Goal: Task Accomplishment & Management: Manage account settings

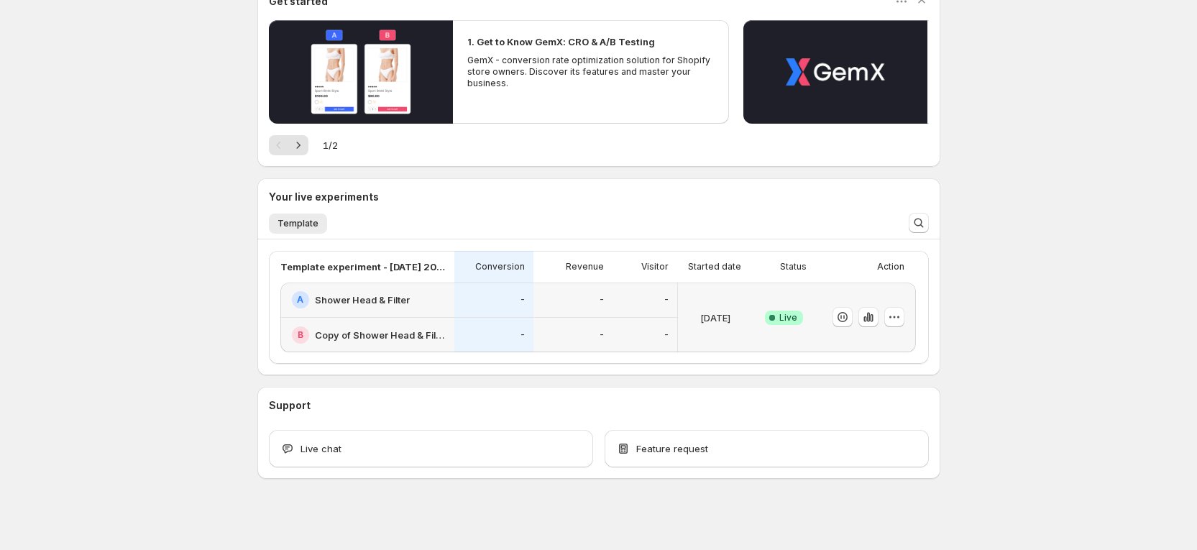
scroll to position [156, 0]
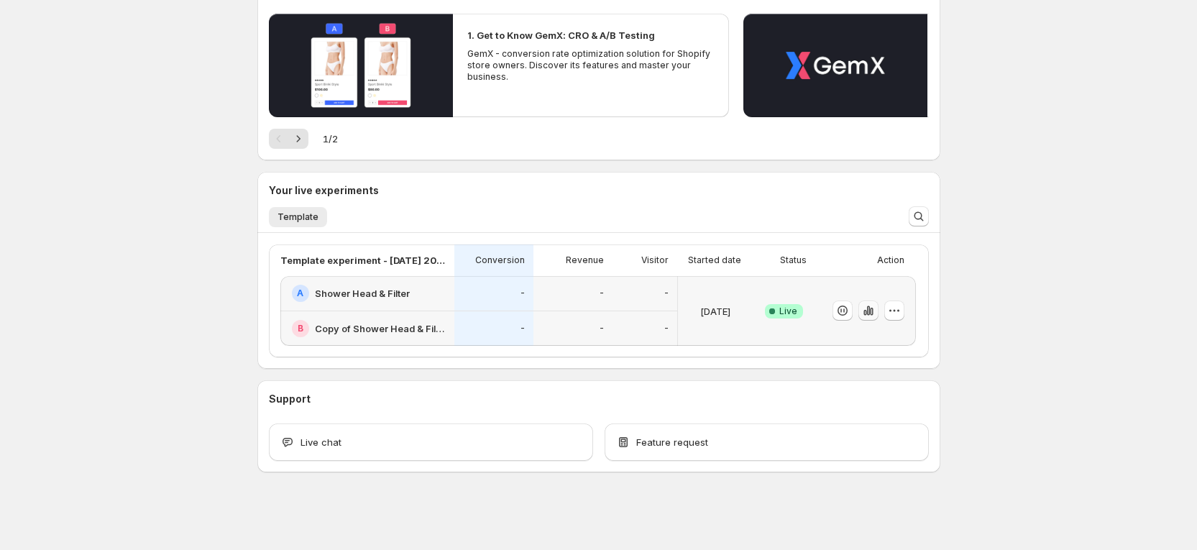
click at [873, 311] on icon "button" at bounding box center [871, 312] width 3 height 8
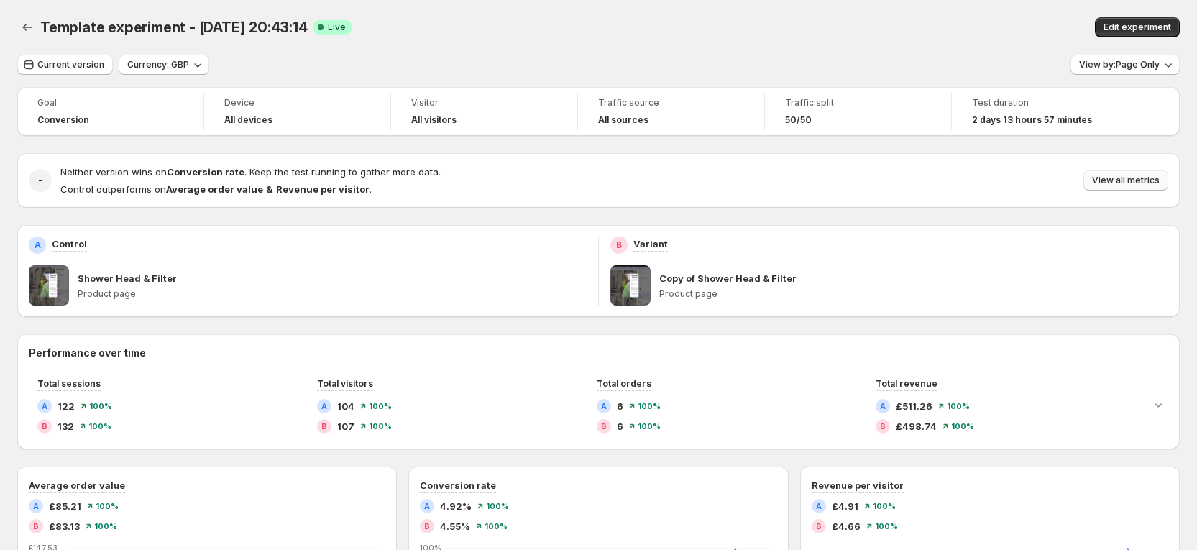
click at [1154, 178] on span "View all metrics" at bounding box center [1126, 181] width 68 height 12
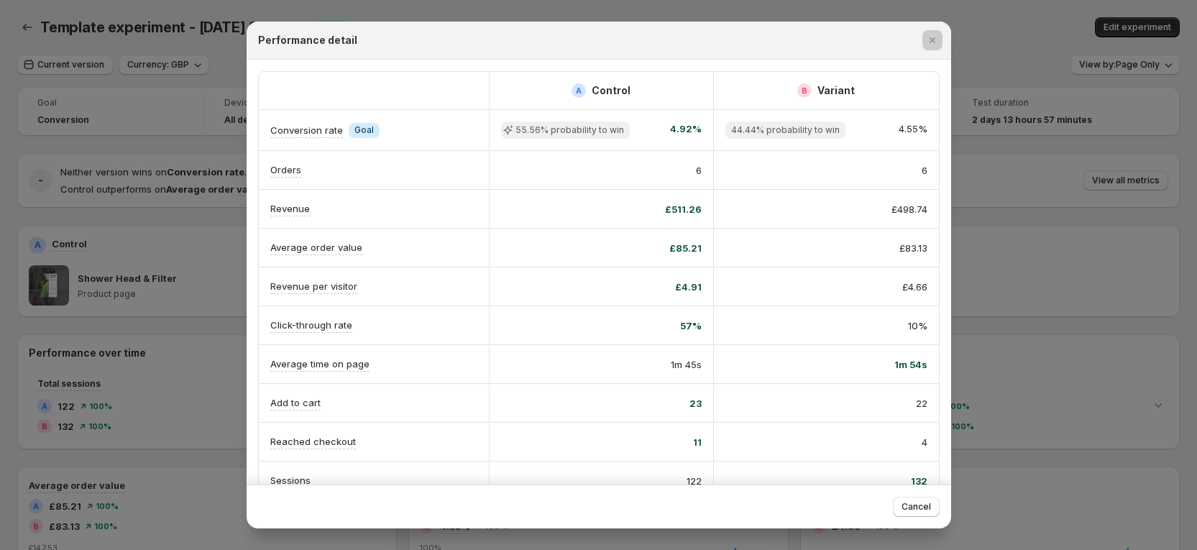
click at [1034, 157] on div at bounding box center [598, 275] width 1197 height 550
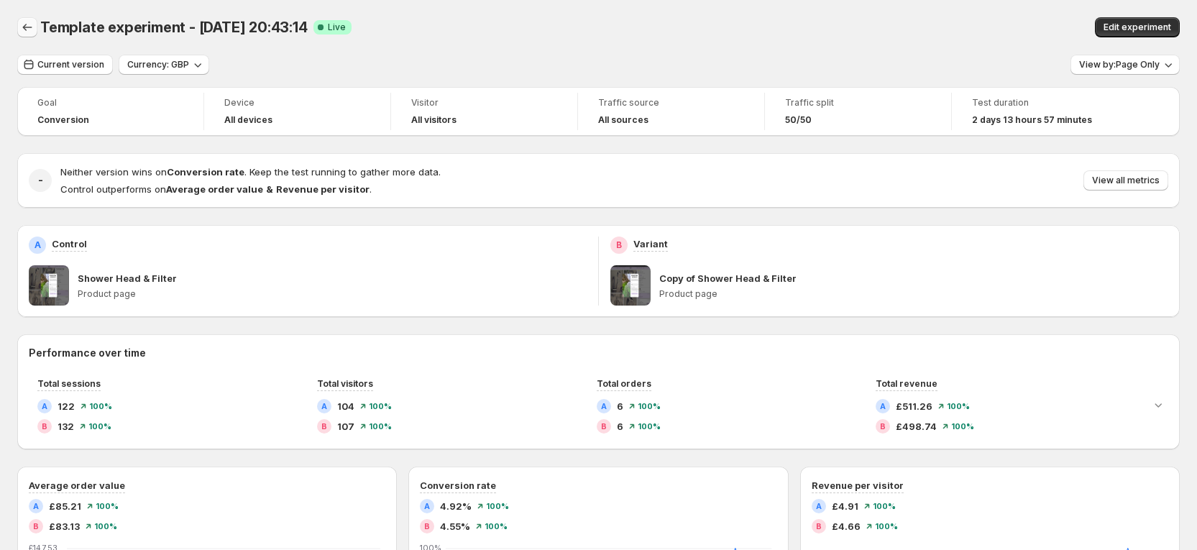
click at [28, 34] on icon "Back" at bounding box center [27, 27] width 14 height 14
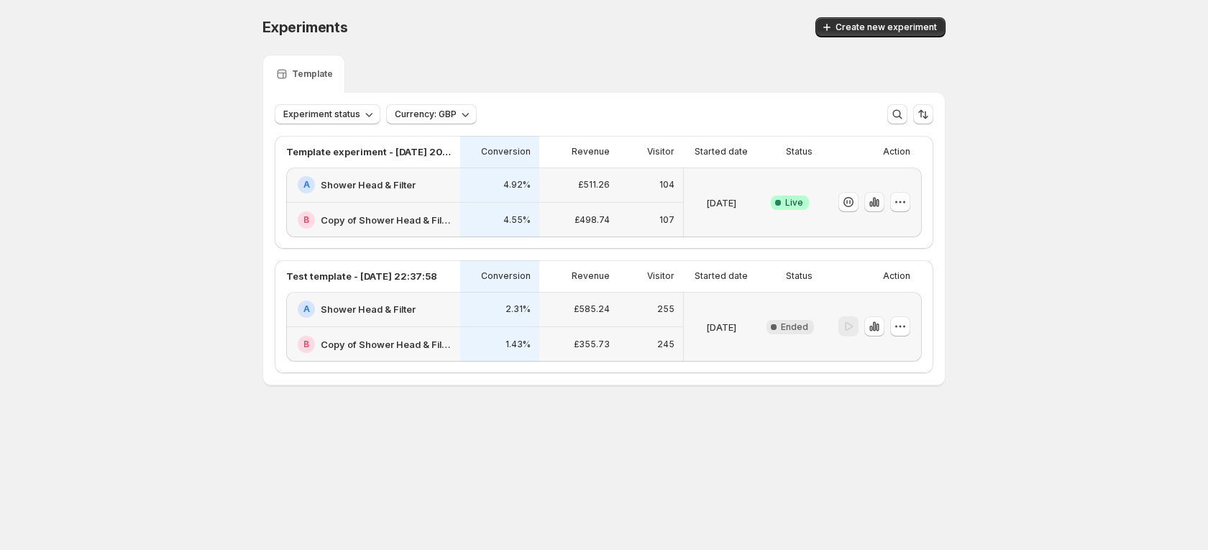
click at [878, 201] on icon "button" at bounding box center [877, 203] width 3 height 8
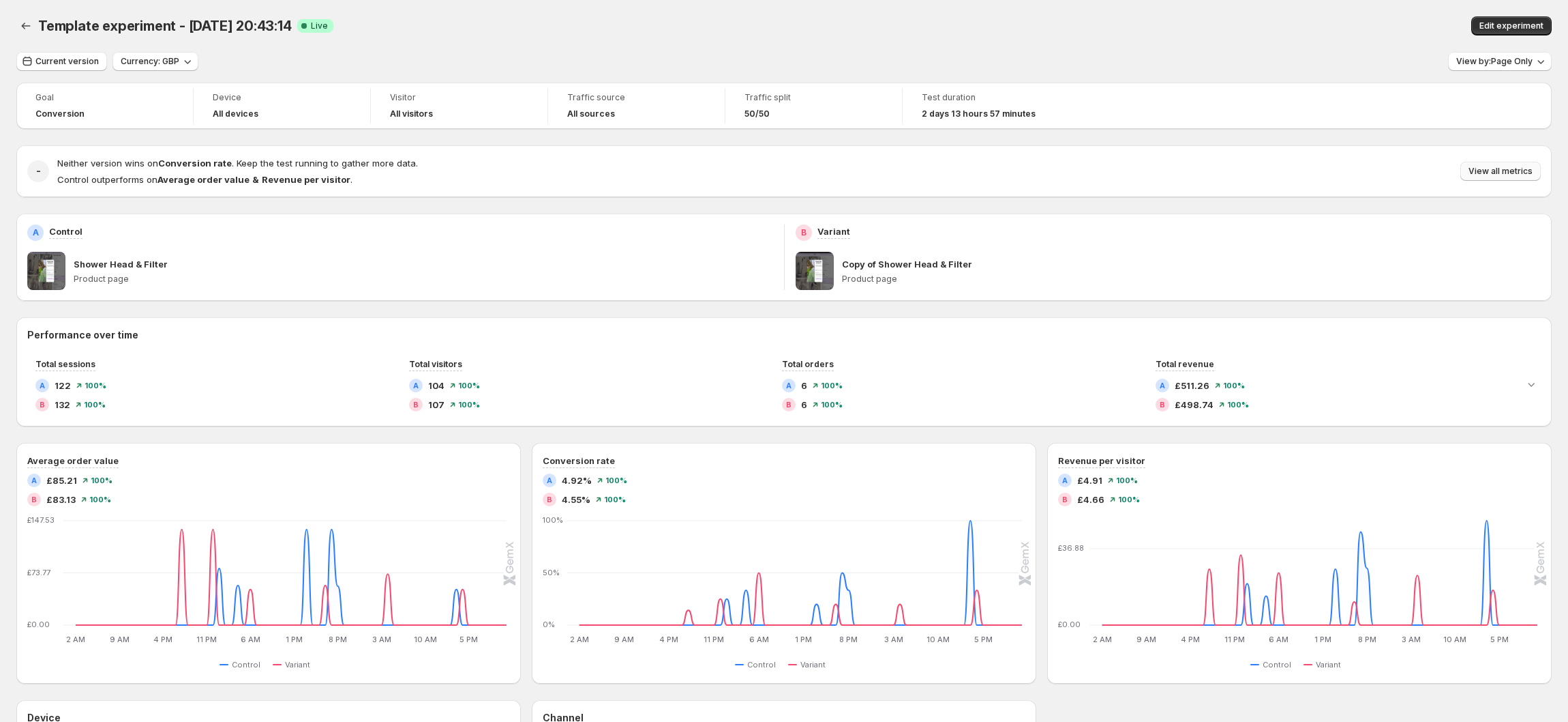
click at [1145, 179] on button "View all metrics" at bounding box center [1501, 171] width 81 height 19
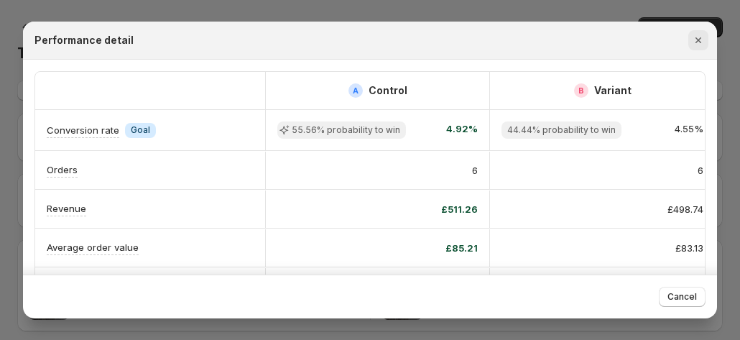
click at [697, 34] on icon "Close" at bounding box center [699, 40] width 14 height 14
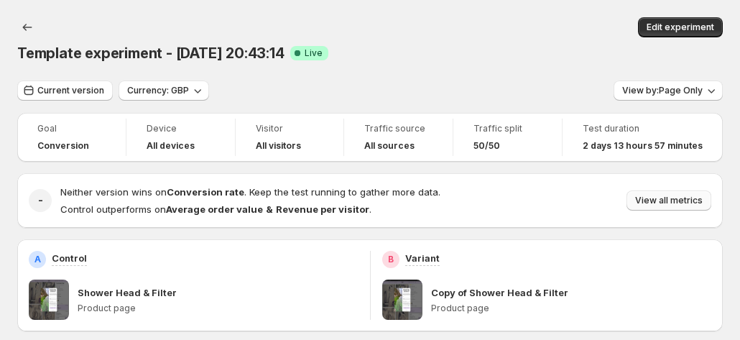
click at [671, 195] on span "View all metrics" at bounding box center [669, 201] width 68 height 12
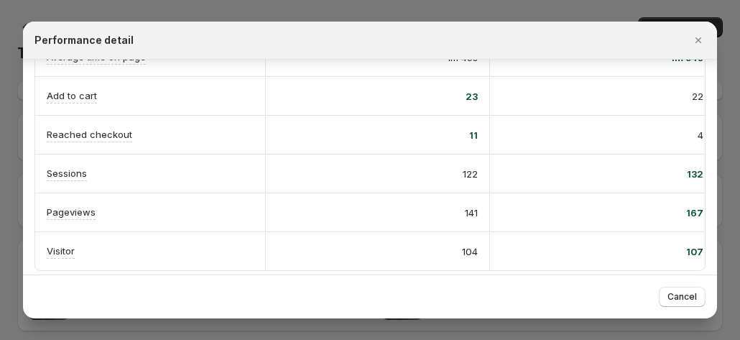
scroll to position [308, 0]
click at [334, 326] on div at bounding box center [370, 170] width 740 height 340
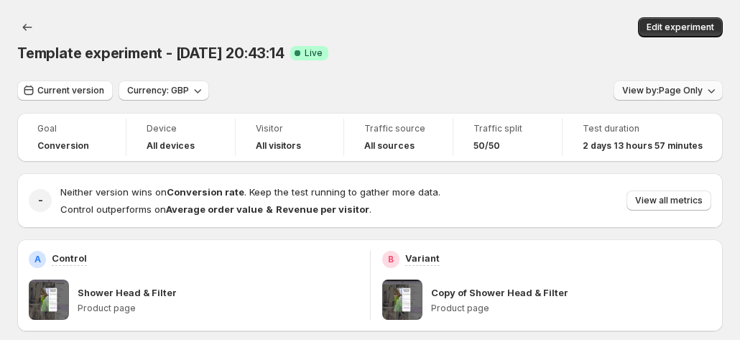
click at [678, 85] on span "View by: Page Only" at bounding box center [663, 91] width 81 height 12
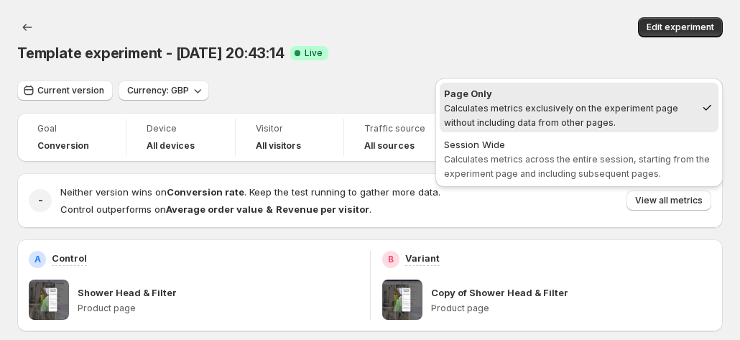
click at [313, 81] on div "Current version Currency: GBP View by: Page Only" at bounding box center [370, 91] width 706 height 21
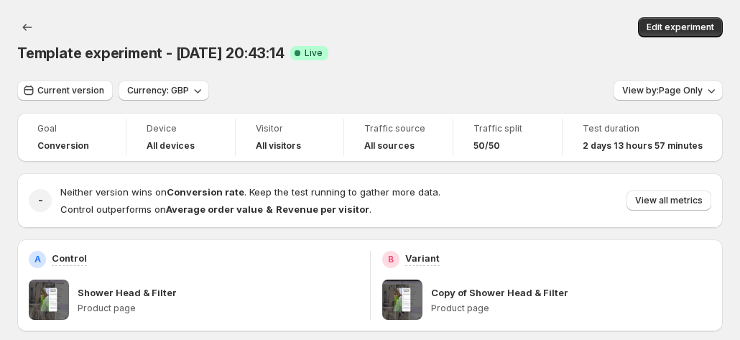
click at [116, 285] on p "Shower Head & Filter" at bounding box center [127, 292] width 99 height 14
copy p "Shower Head & Filter"
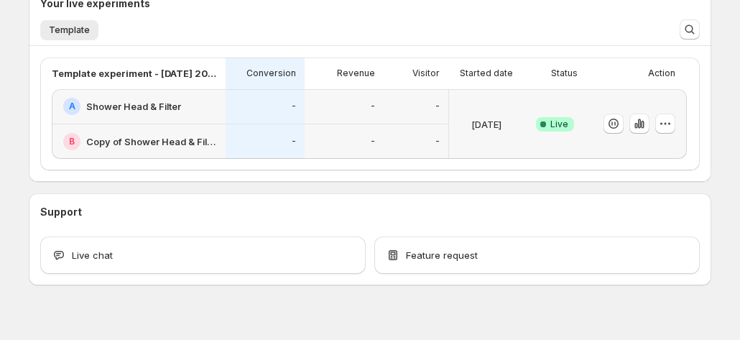
scroll to position [365, 0]
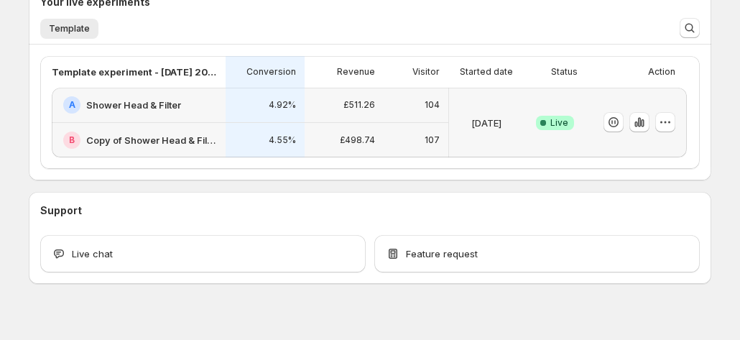
click at [154, 98] on h2 "Shower Head & Filter" at bounding box center [133, 105] width 95 height 14
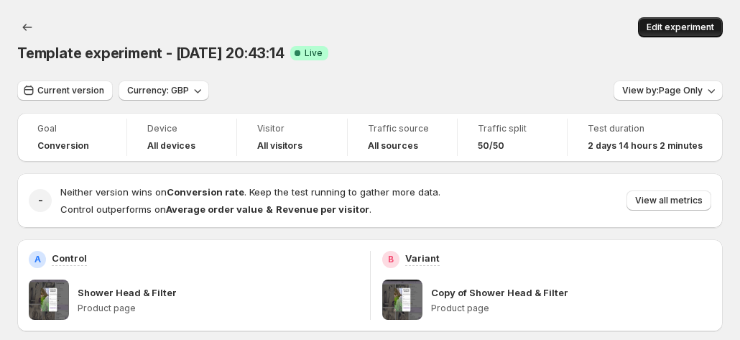
click at [698, 31] on span "Edit experiment" at bounding box center [681, 28] width 68 height 12
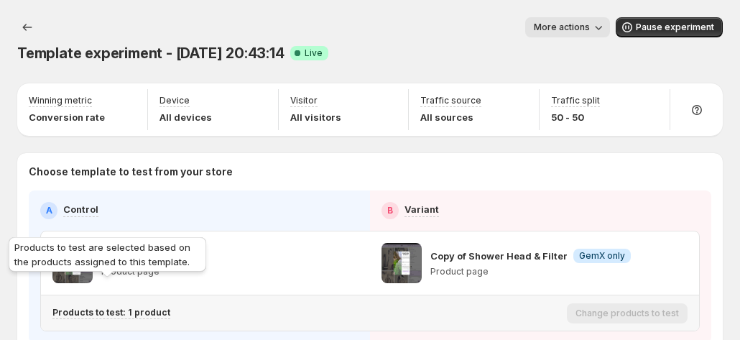
click at [104, 307] on p "Products to test: 1 product" at bounding box center [111, 313] width 118 height 12
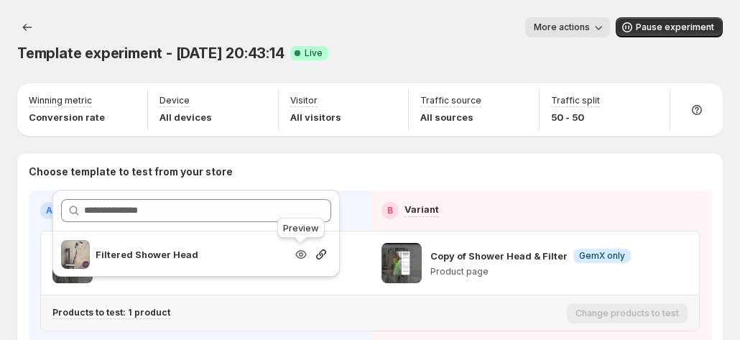
click at [302, 257] on icon "Search for and select a customer segment" at bounding box center [300, 254] width 11 height 9
click at [318, 257] on icon "Search for and select a customer segment" at bounding box center [321, 254] width 14 height 14
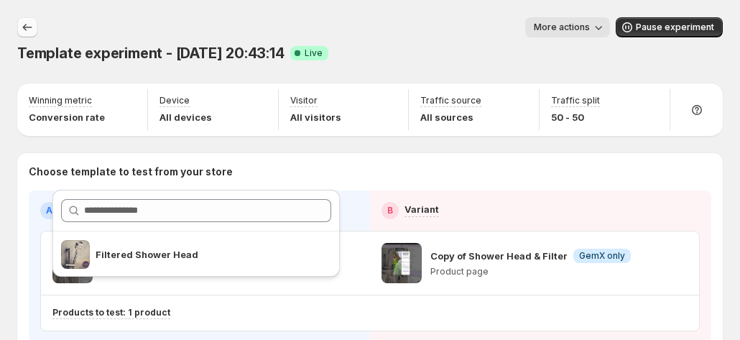
click at [27, 23] on icon "Experiments" at bounding box center [27, 27] width 14 height 14
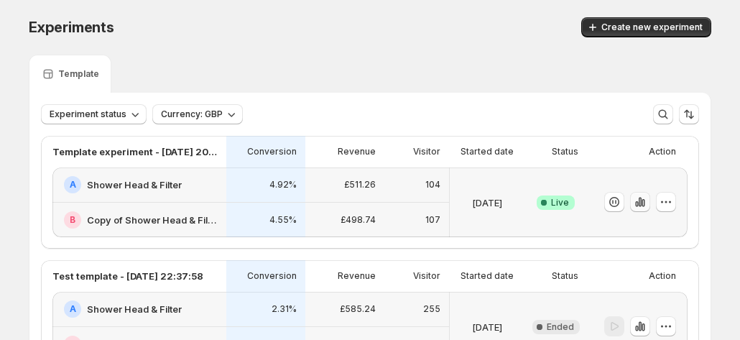
click at [647, 205] on icon "button" at bounding box center [640, 202] width 14 height 14
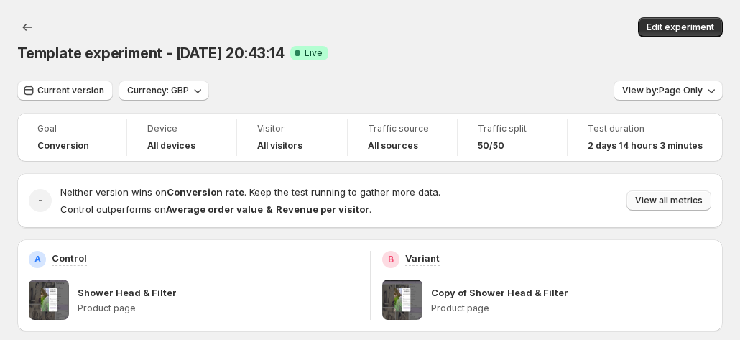
click at [664, 190] on button "View all metrics" at bounding box center [669, 200] width 85 height 20
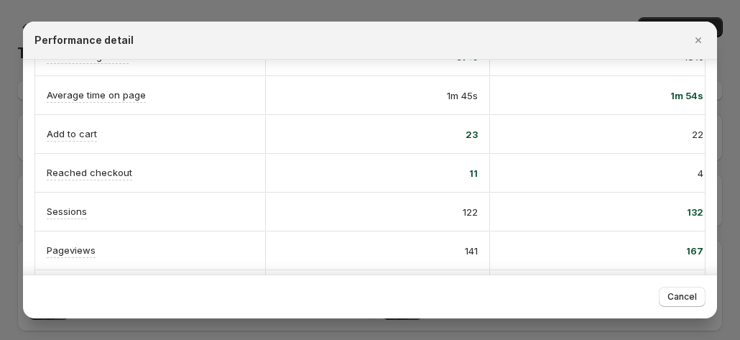
scroll to position [288, 0]
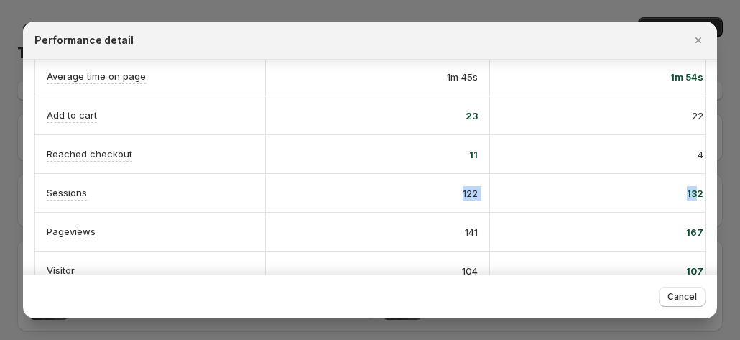
drag, startPoint x: 417, startPoint y: 187, endPoint x: 695, endPoint y: 176, distance: 278.4
click at [693, 182] on div "Sessions 122 132" at bounding box center [375, 193] width 680 height 38
click at [706, 46] on icon "Close" at bounding box center [699, 40] width 14 height 14
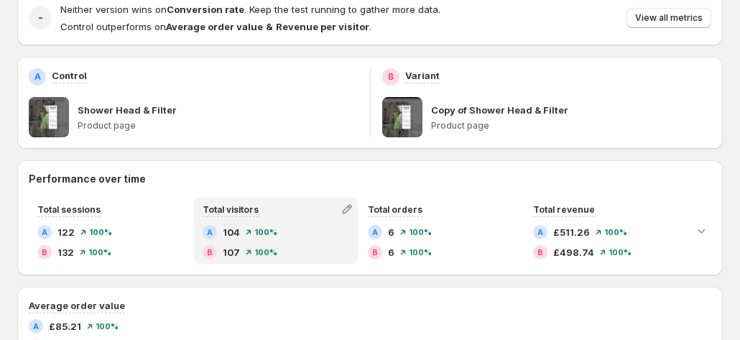
scroll to position [216, 0]
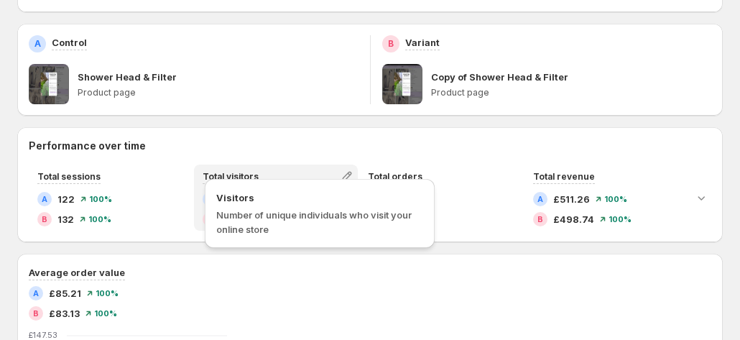
click at [222, 171] on span "Total visitors" at bounding box center [231, 176] width 56 height 11
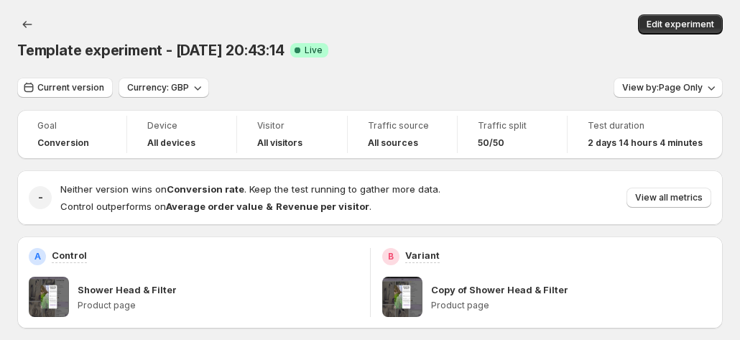
scroll to position [0, 0]
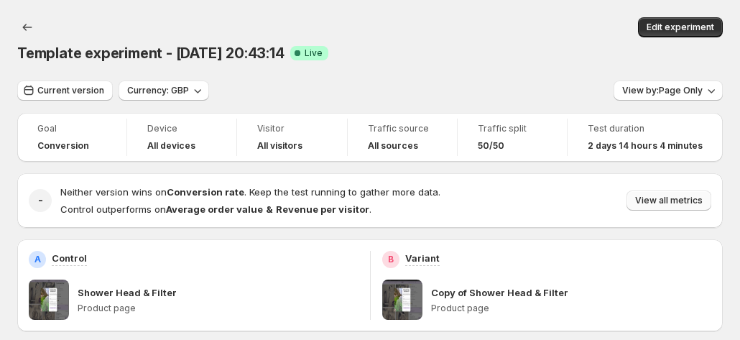
click at [657, 195] on span "View all metrics" at bounding box center [669, 201] width 68 height 12
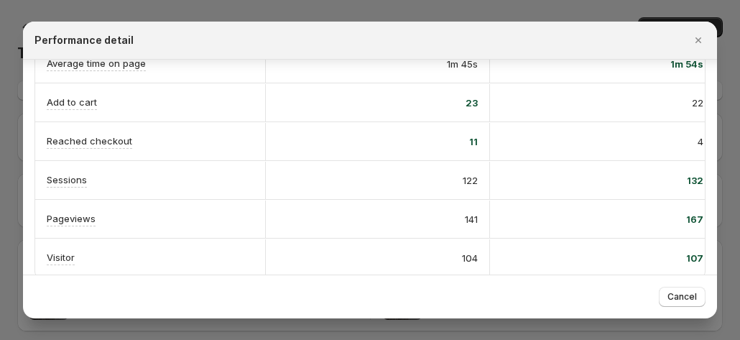
scroll to position [308, 0]
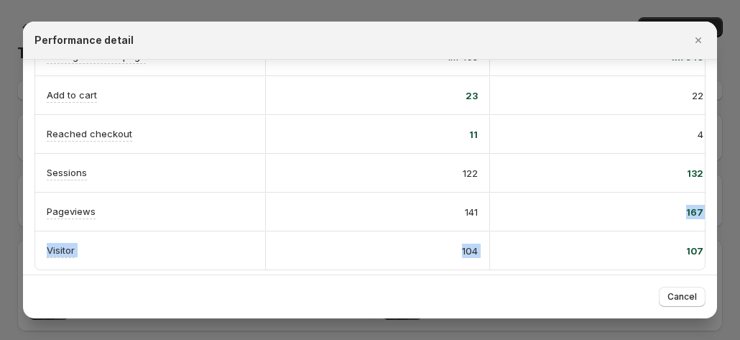
drag, startPoint x: 597, startPoint y: 221, endPoint x: 640, endPoint y: 226, distance: 42.8
click at [639, 226] on div "A Control B Variant Conversion rate Info Goal 55.56% probability to win 4.92% 4…" at bounding box center [375, 16] width 680 height 505
click at [639, 244] on div "107" at bounding box center [603, 251] width 202 height 14
drag, startPoint x: 428, startPoint y: 198, endPoint x: 555, endPoint y: 201, distance: 126.5
click at [555, 201] on div "Pageviews 141 167" at bounding box center [375, 212] width 680 height 38
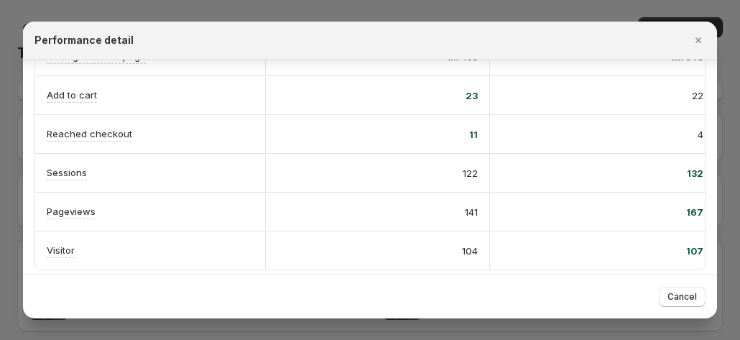
click at [615, 232] on div "107" at bounding box center [602, 250] width 225 height 37
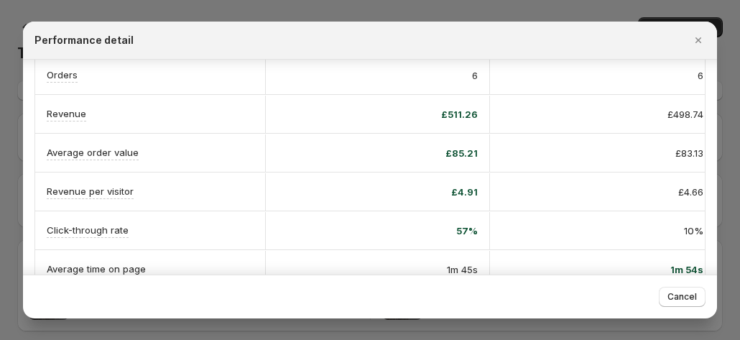
scroll to position [216, 0]
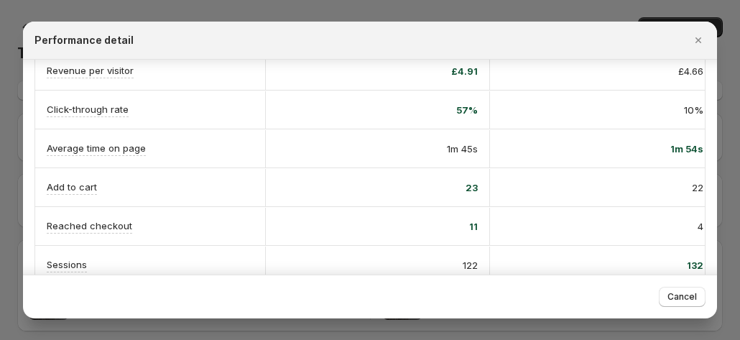
click at [353, 16] on div at bounding box center [370, 170] width 740 height 340
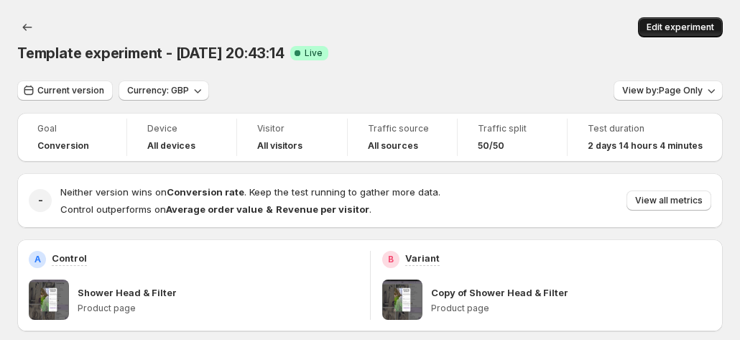
click at [663, 24] on span "Edit experiment" at bounding box center [681, 28] width 68 height 12
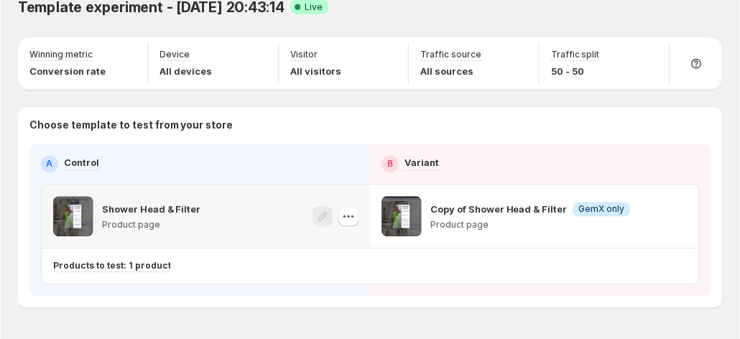
scroll to position [65, 0]
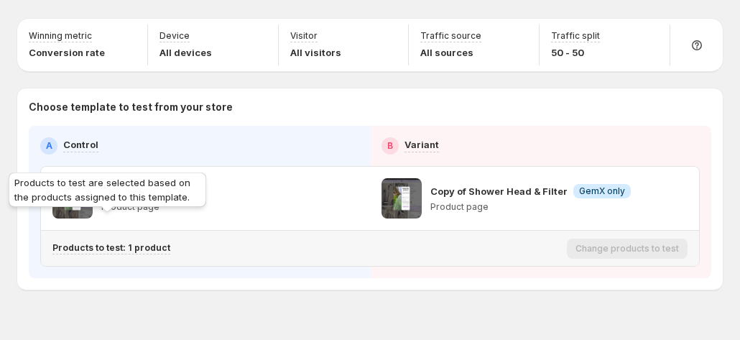
click at [149, 242] on p "Products to test: 1 product" at bounding box center [111, 248] width 118 height 12
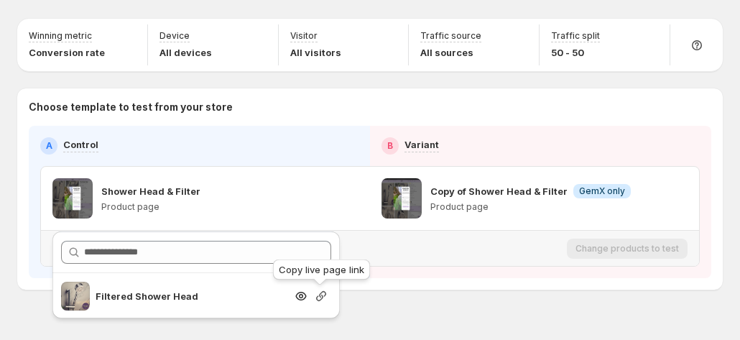
click at [320, 298] on icon "Search for and select a customer segment" at bounding box center [321, 296] width 14 height 14
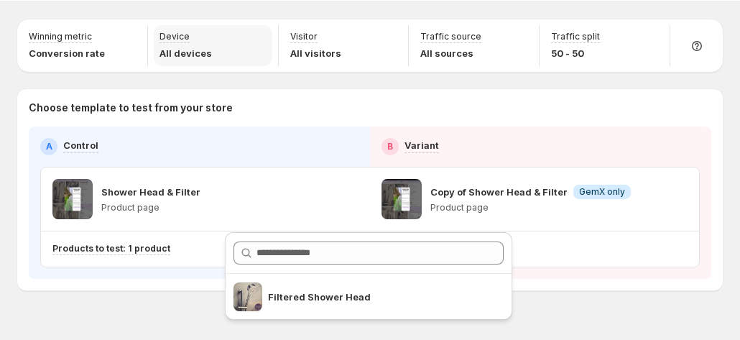
scroll to position [0, 0]
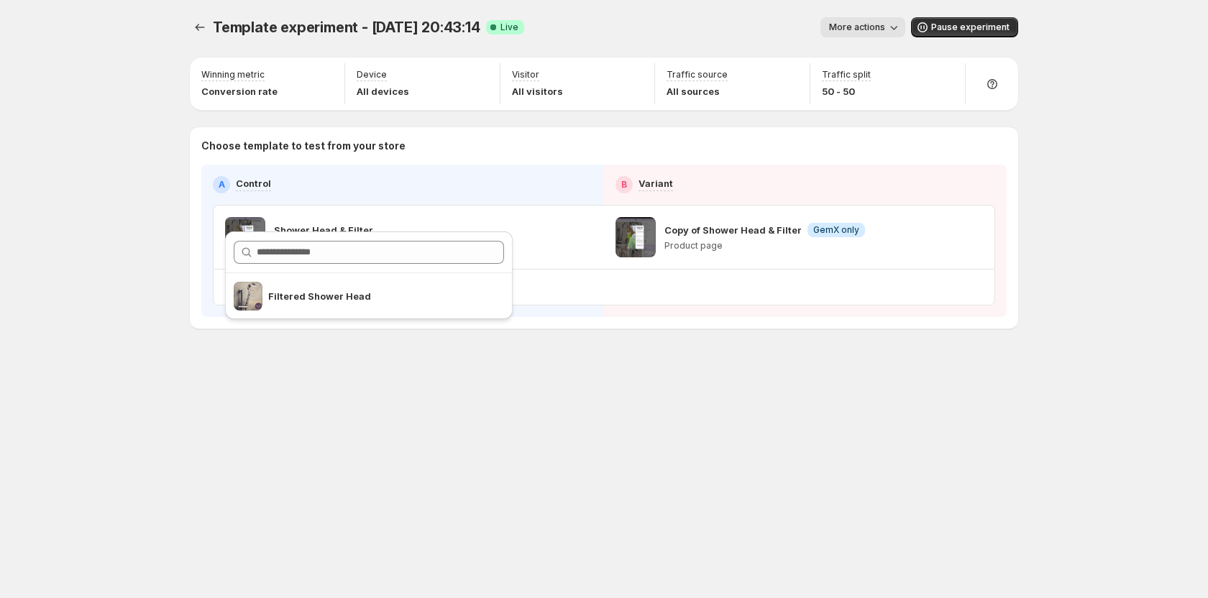
click at [740, 339] on div "Template experiment - [DATE] 20:43:14. This page is ready Template experiment -…" at bounding box center [604, 299] width 863 height 598
click at [201, 22] on icon "Experiments" at bounding box center [200, 27] width 14 height 14
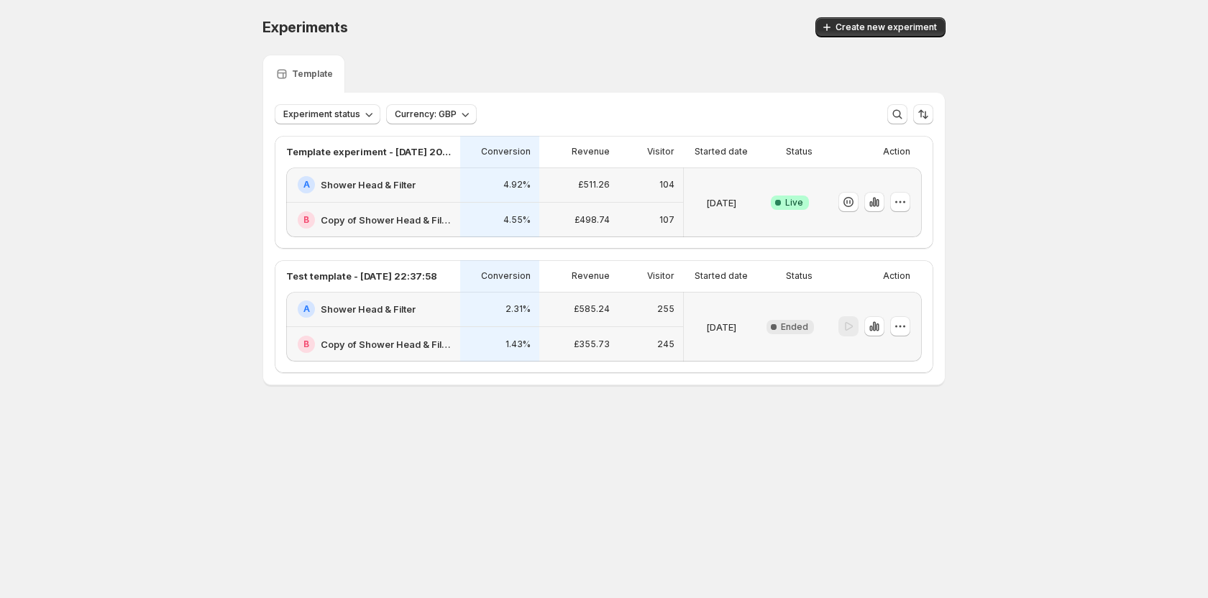
click at [386, 179] on h2 "Shower Head & Filter" at bounding box center [368, 185] width 95 height 14
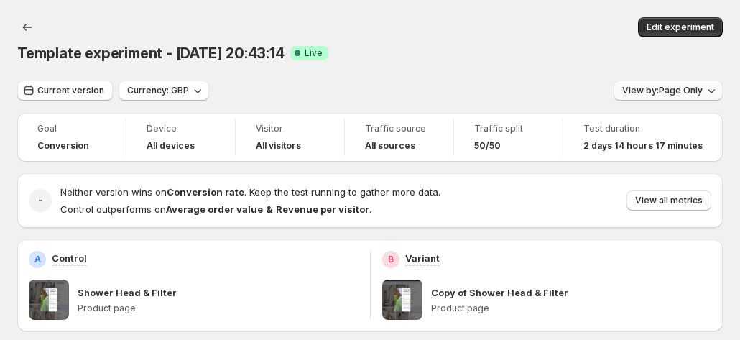
click at [670, 85] on span "View by: Page Only" at bounding box center [663, 91] width 81 height 12
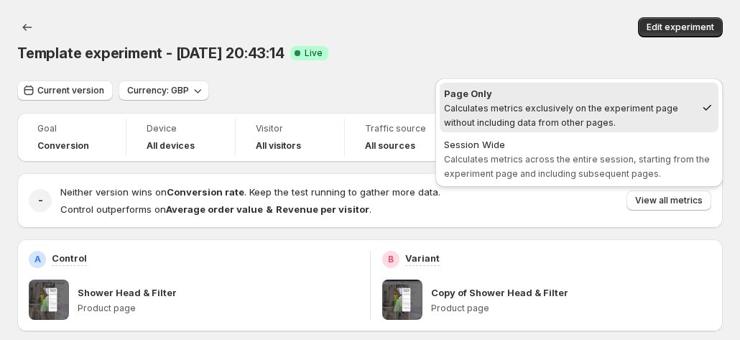
click at [526, 81] on div "Current version Currency: GBP View by: Page Only" at bounding box center [370, 91] width 706 height 21
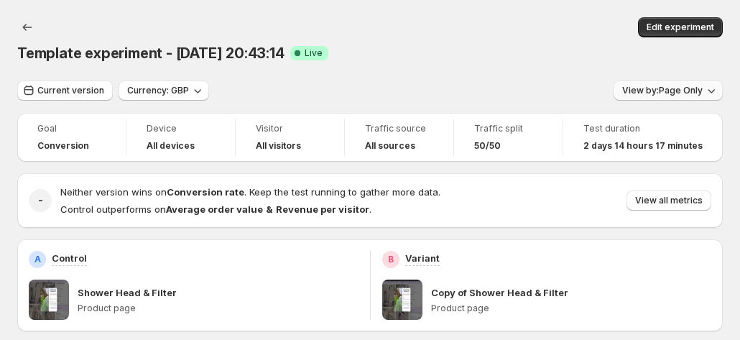
click at [653, 85] on span "View by: Page Only" at bounding box center [663, 91] width 81 height 12
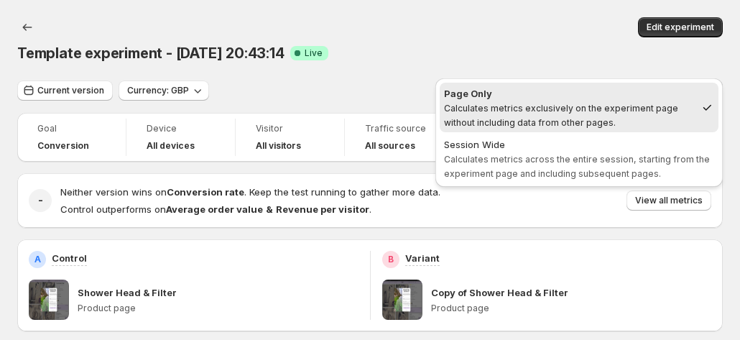
click at [580, 81] on div "Current version Currency: GBP View by: Page Only" at bounding box center [370, 91] width 706 height 21
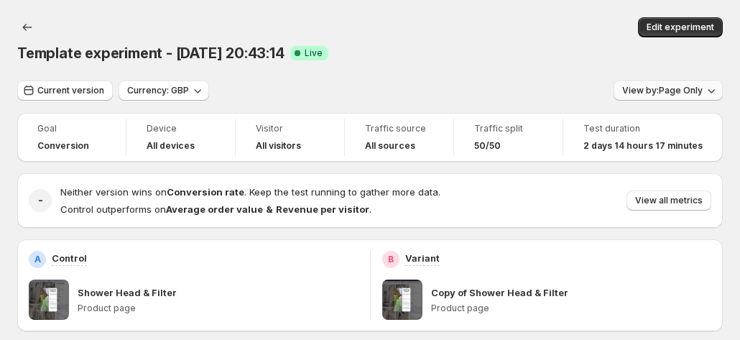
click at [676, 85] on span "View by: Page Only" at bounding box center [663, 91] width 81 height 12
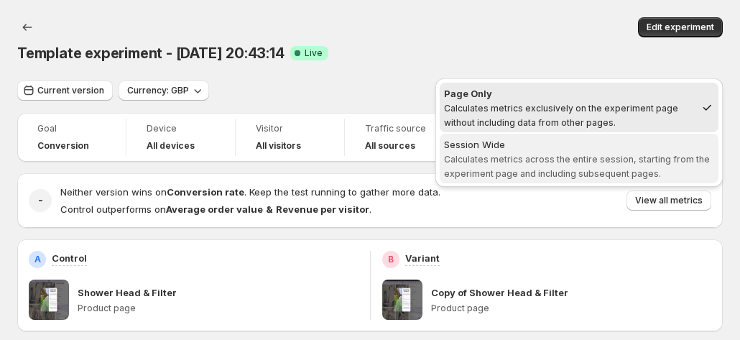
click at [625, 150] on div "Session Wide" at bounding box center [579, 144] width 270 height 14
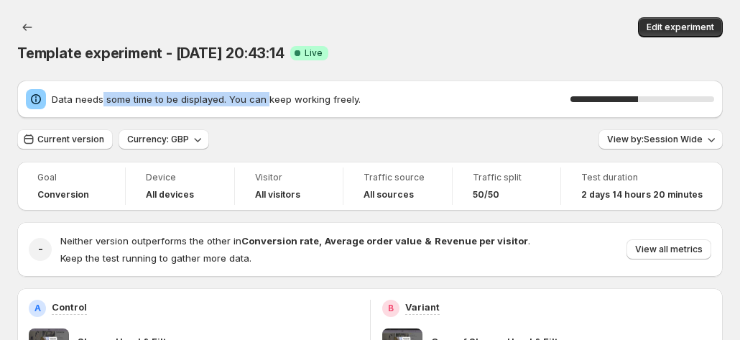
drag, startPoint x: 100, startPoint y: 77, endPoint x: 264, endPoint y: 68, distance: 164.2
click at [263, 92] on span "Data needs some time to be displayed. You can keep working freely." at bounding box center [311, 99] width 519 height 14
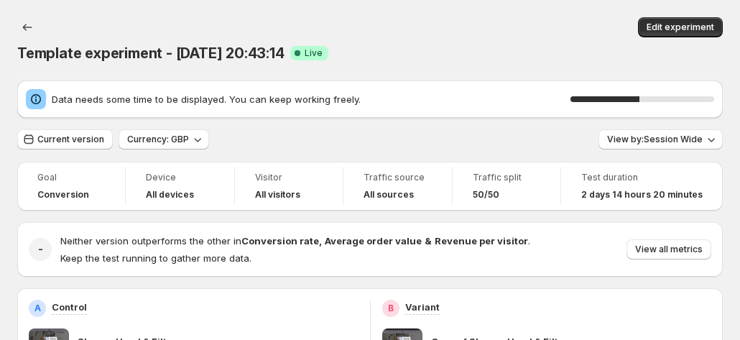
click at [286, 92] on span "Data needs some time to be displayed. You can keep working freely." at bounding box center [311, 99] width 519 height 14
click at [645, 134] on span "View by: Session Wide" at bounding box center [655, 140] width 96 height 12
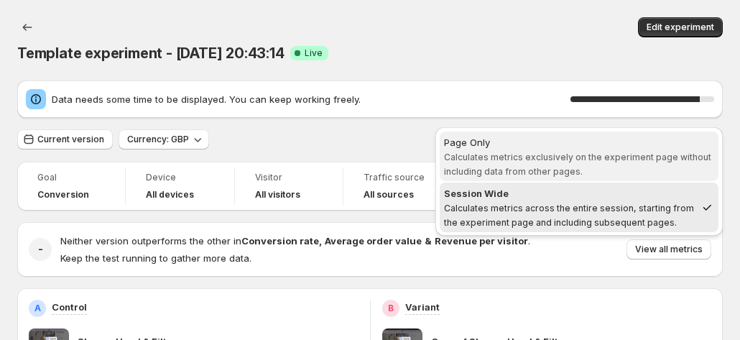
click at [628, 157] on span "Calculates metrics exclusively on the experiment page without including data fr…" at bounding box center [577, 164] width 267 height 25
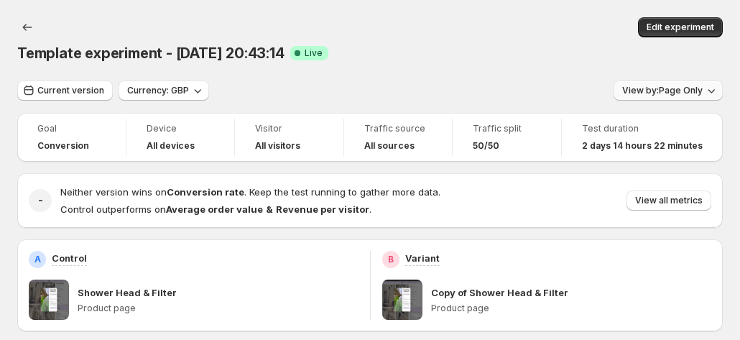
click at [681, 85] on span "View by: Page Only" at bounding box center [663, 91] width 81 height 12
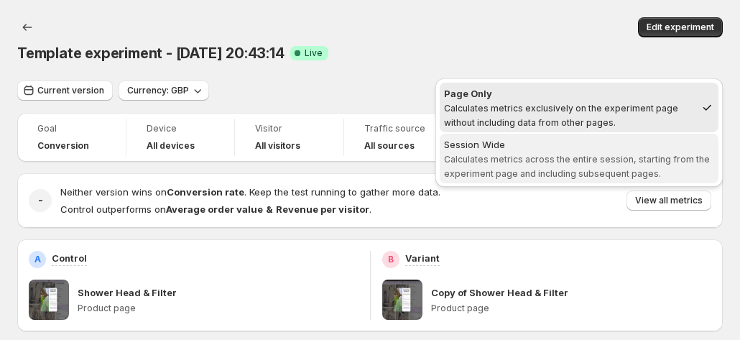
click at [648, 149] on div "Session Wide" at bounding box center [579, 144] width 270 height 14
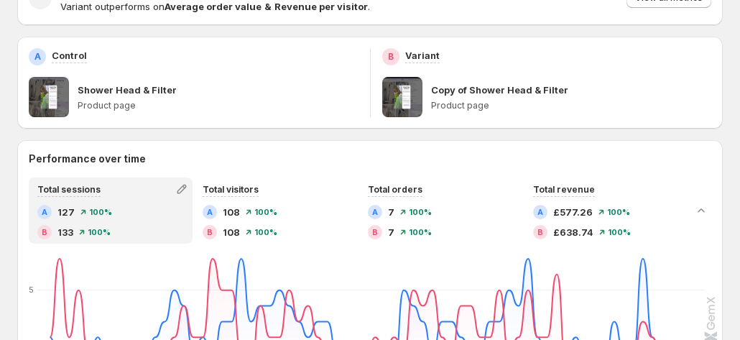
scroll to position [216, 0]
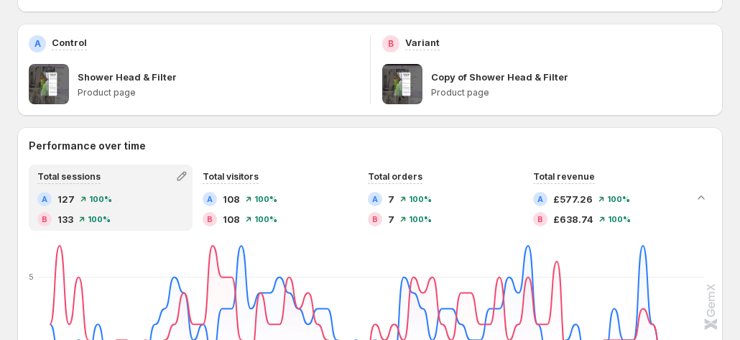
drag, startPoint x: 477, startPoint y: 113, endPoint x: 431, endPoint y: 111, distance: 45.3
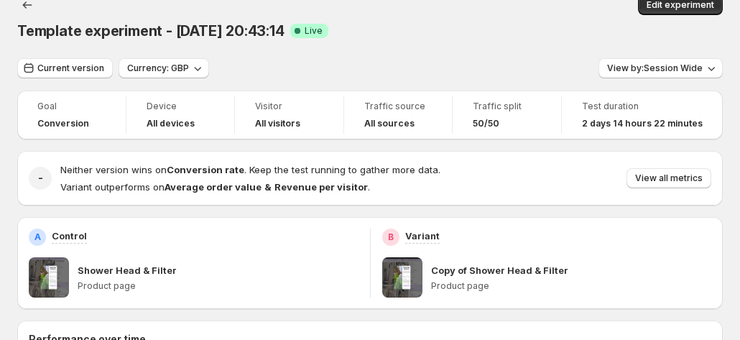
scroll to position [0, 0]
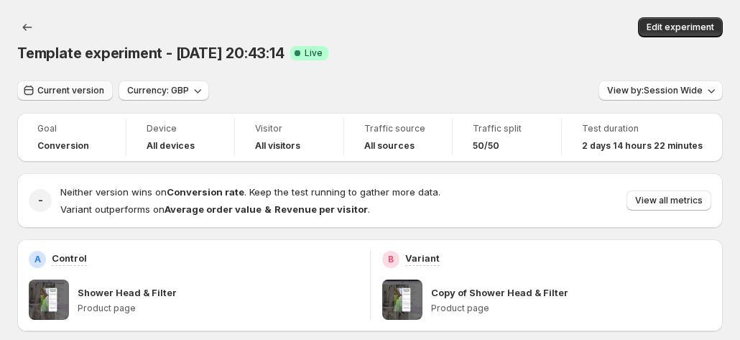
click at [58, 85] on span "Current version" at bounding box center [70, 91] width 67 height 12
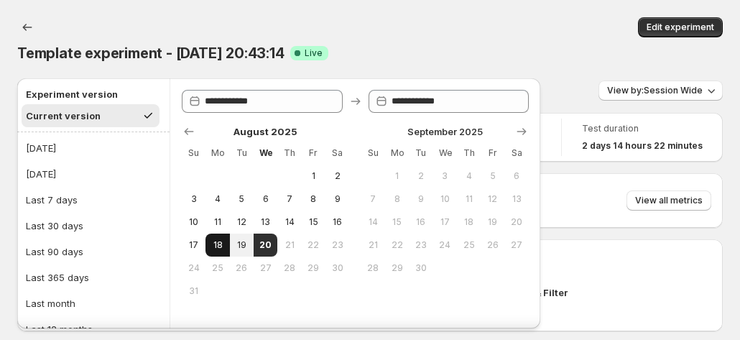
click at [218, 247] on span "18" at bounding box center [217, 245] width 12 height 12
type input "**********"
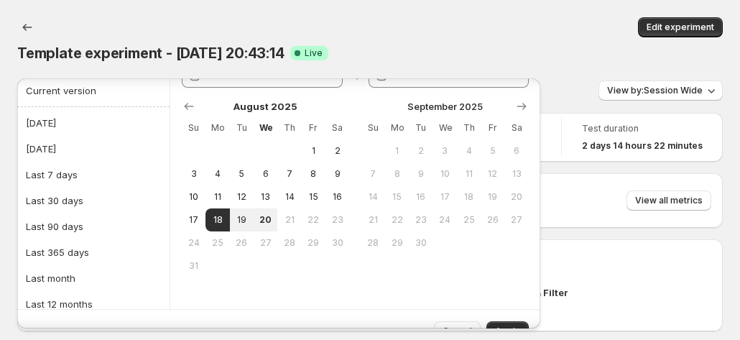
scroll to position [49, 0]
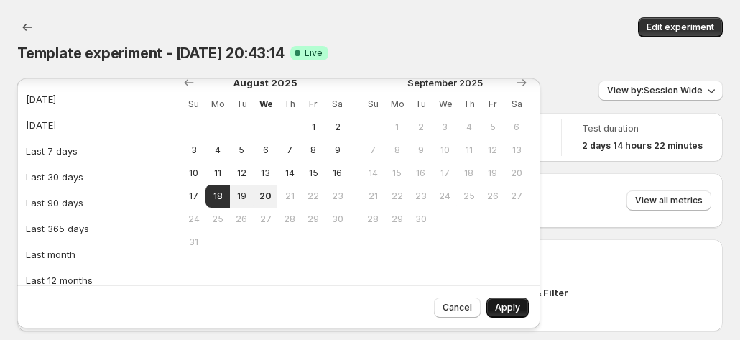
click at [513, 306] on span "Apply" at bounding box center [507, 308] width 25 height 12
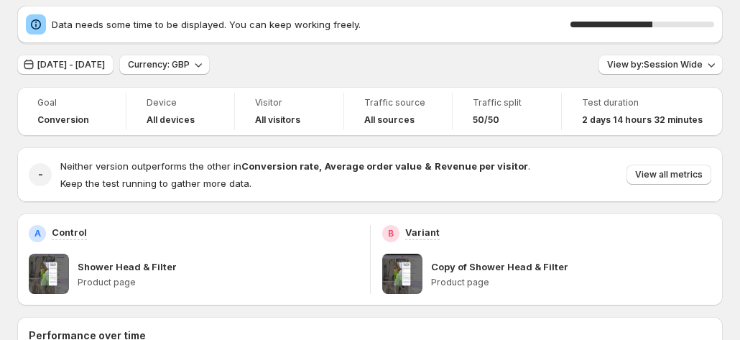
scroll to position [0, 0]
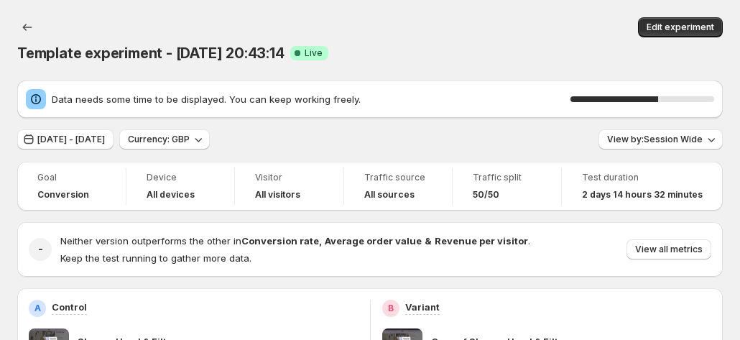
click at [309, 129] on div "[DATE] - [DATE] Currency: GBP View by: Session Wide" at bounding box center [370, 139] width 706 height 21
click at [206, 132] on icon "button" at bounding box center [198, 139] width 14 height 14
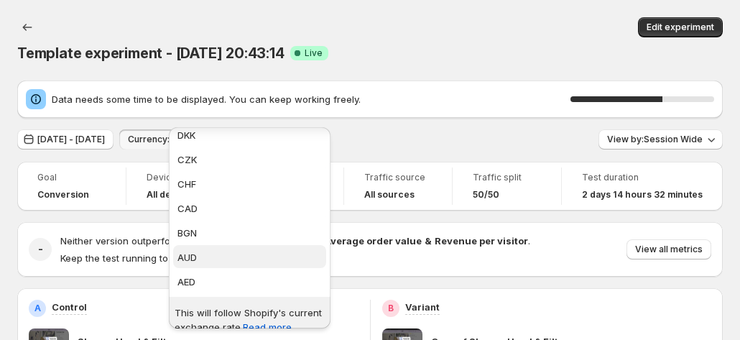
scroll to position [390, 0]
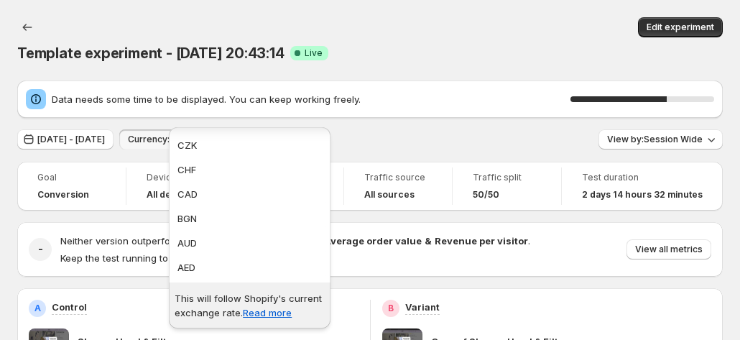
click at [492, 129] on div "[DATE] - [DATE] Currency: GBP View by: Session Wide" at bounding box center [370, 139] width 706 height 21
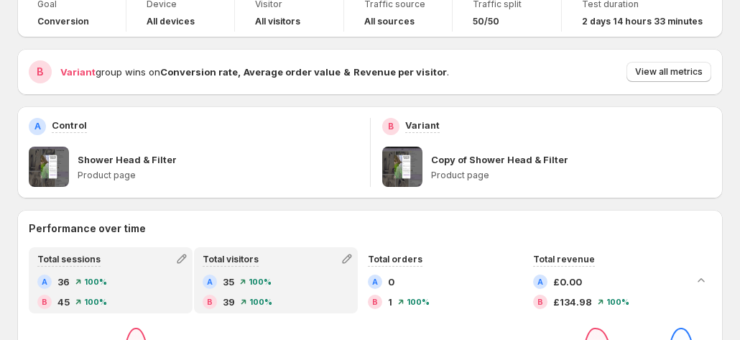
scroll to position [144, 0]
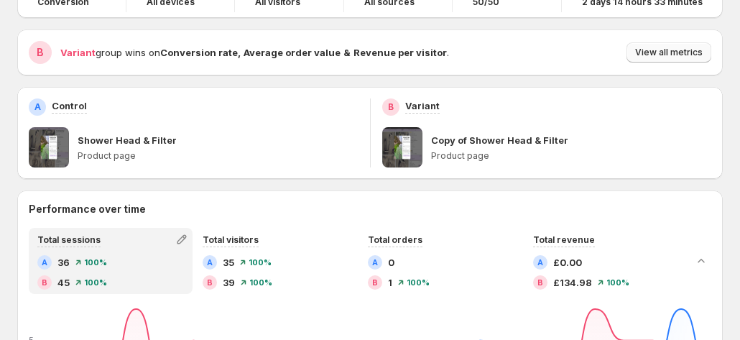
click at [679, 47] on span "View all metrics" at bounding box center [669, 53] width 68 height 12
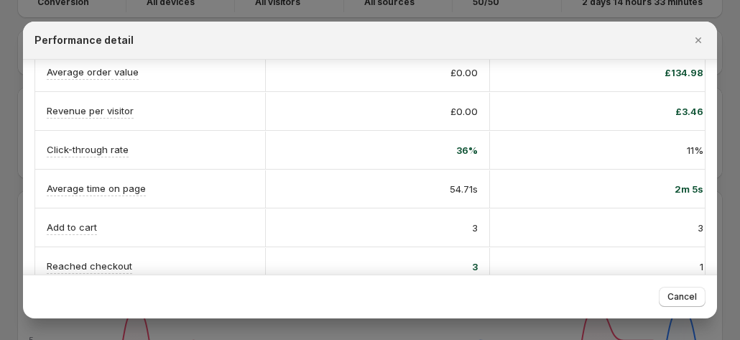
scroll to position [308, 0]
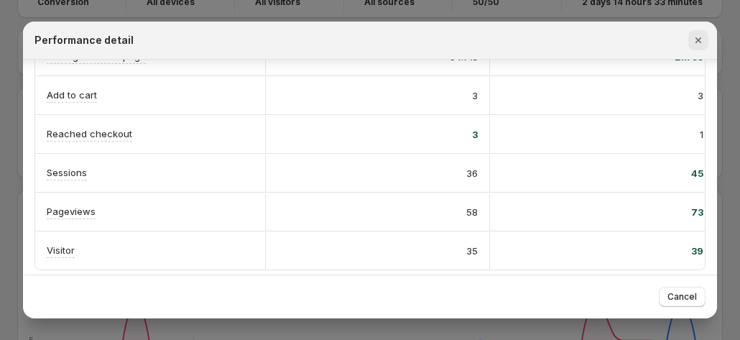
click at [703, 44] on icon "Close" at bounding box center [699, 40] width 14 height 14
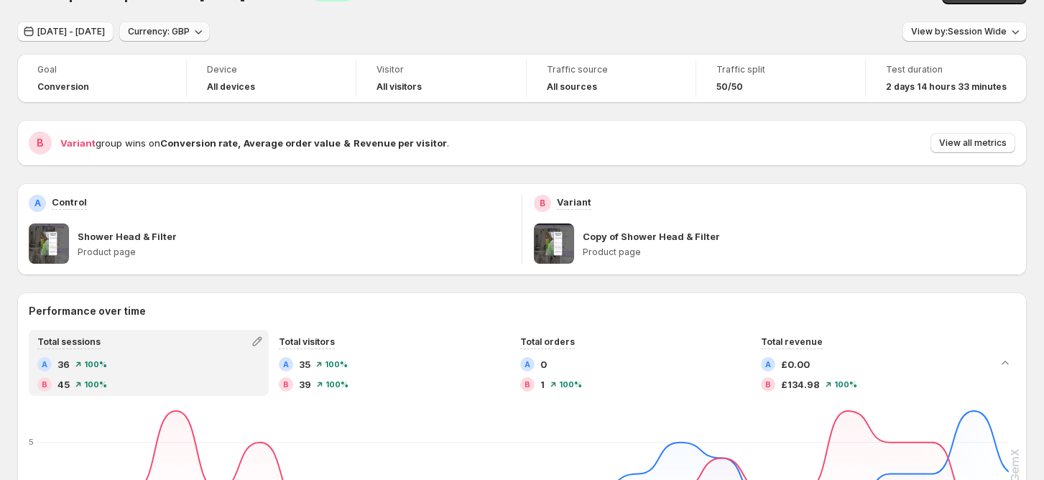
scroll to position [0, 0]
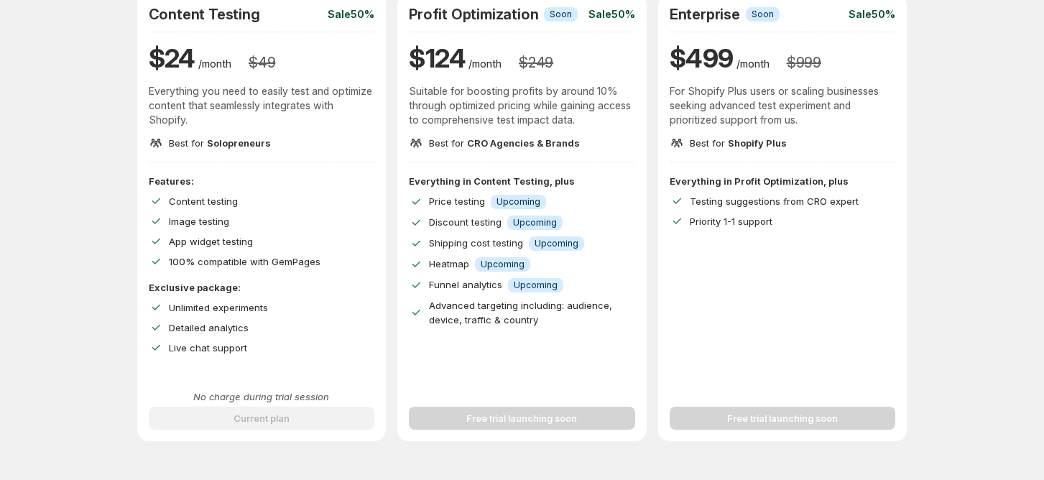
scroll to position [191, 0]
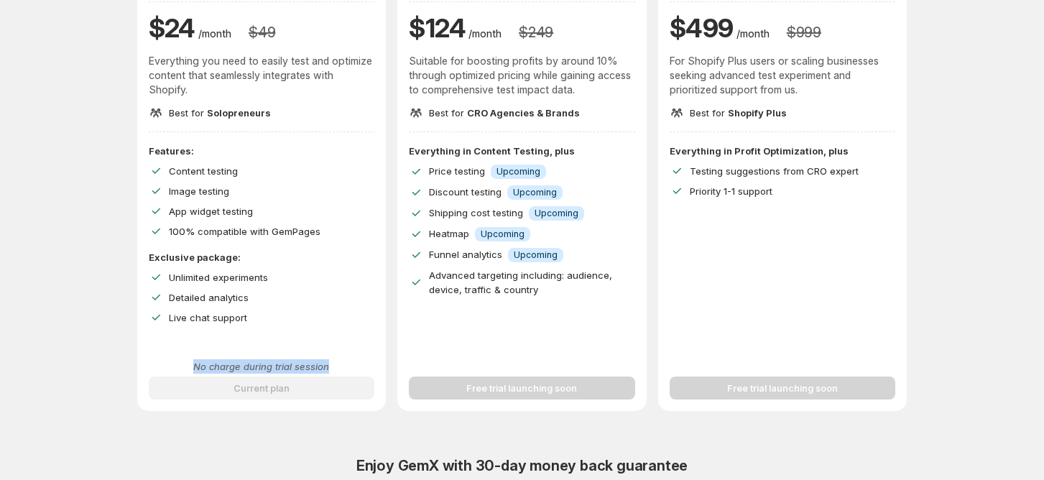
drag, startPoint x: 195, startPoint y: 372, endPoint x: 351, endPoint y: 329, distance: 161.8
click at [332, 339] on p "No charge during trial session" at bounding box center [262, 366] width 226 height 14
click at [356, 293] on div "Detailed analytics" at bounding box center [272, 297] width 206 height 14
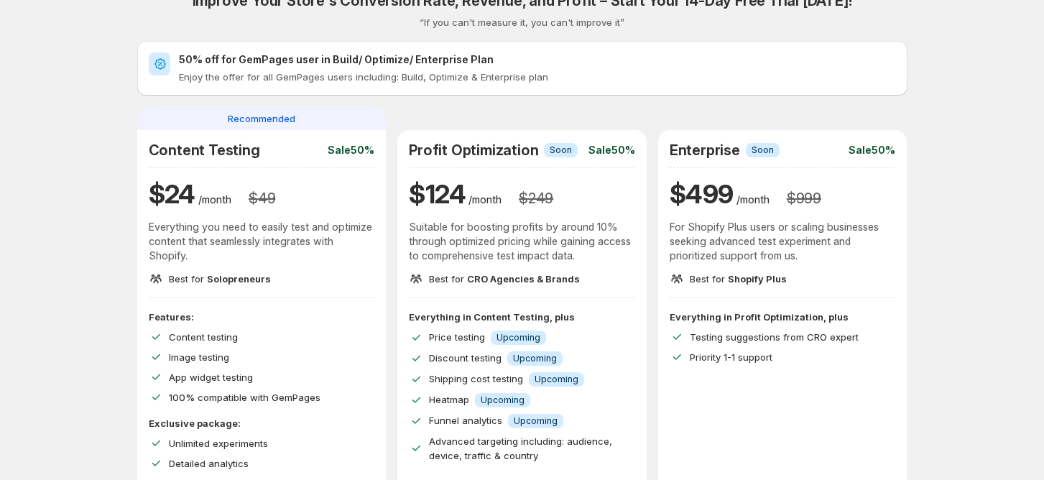
scroll to position [0, 0]
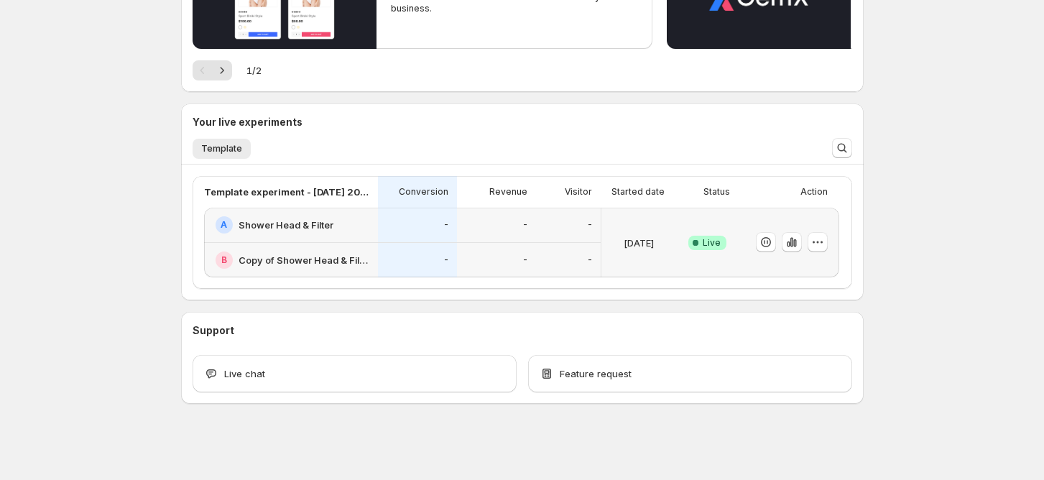
scroll to position [225, 0]
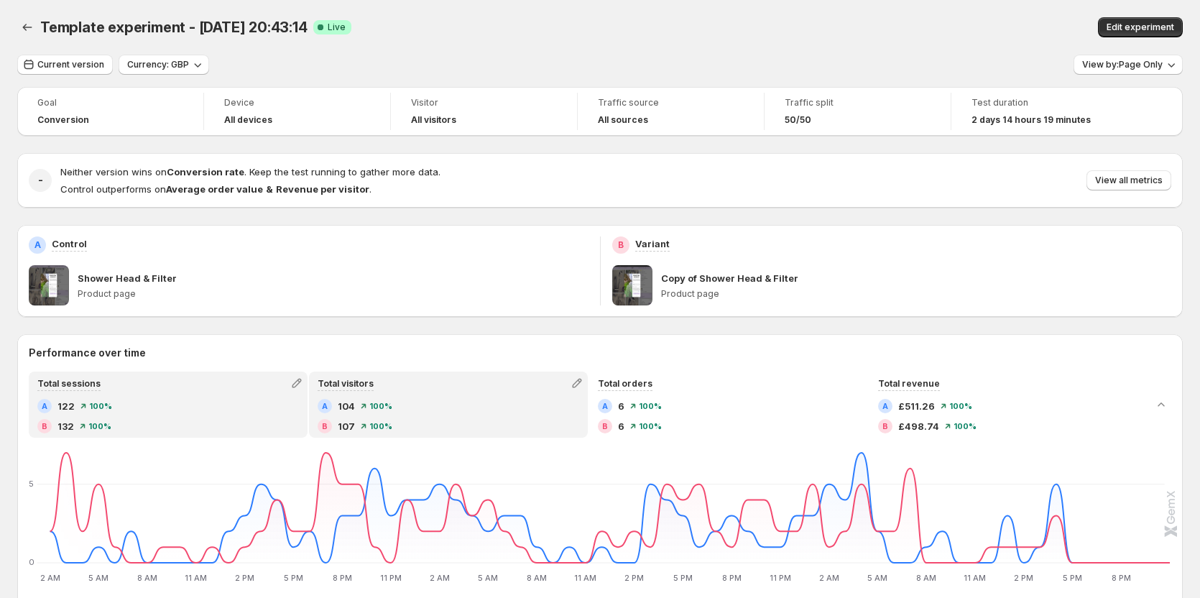
scroll to position [144, 0]
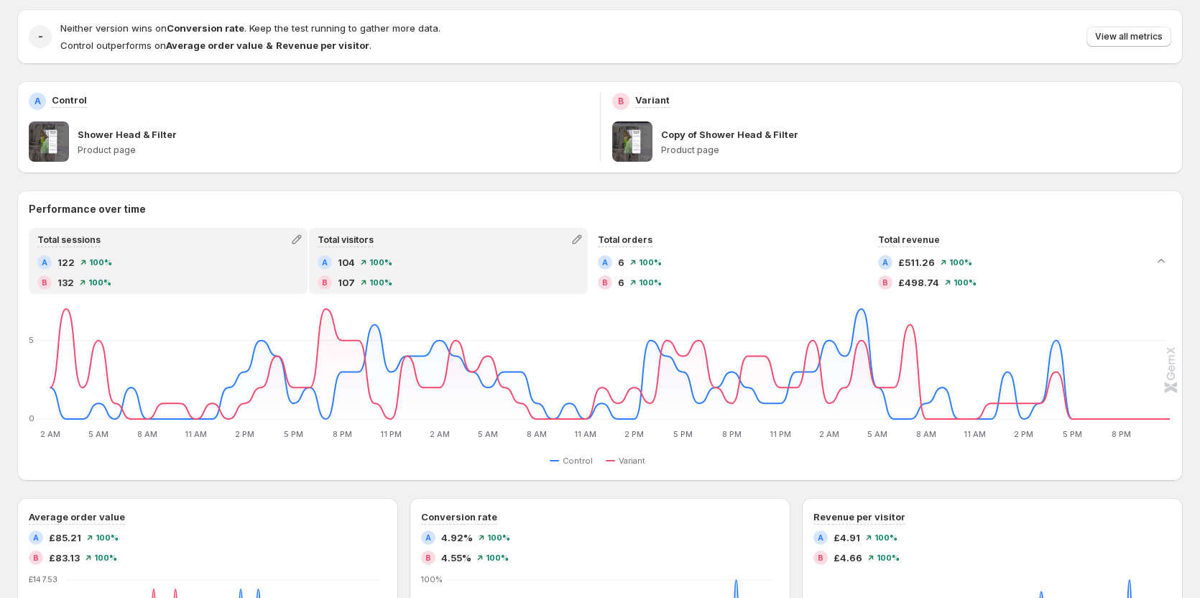
click at [419, 262] on div "A 104 100 %" at bounding box center [449, 262] width 262 height 14
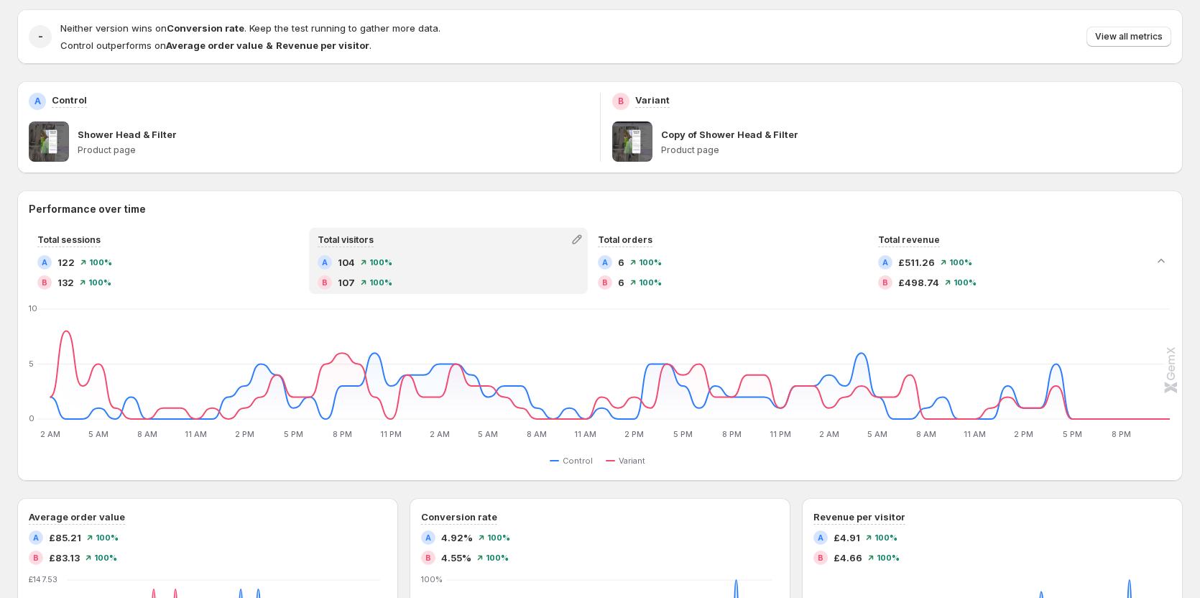
scroll to position [0, 0]
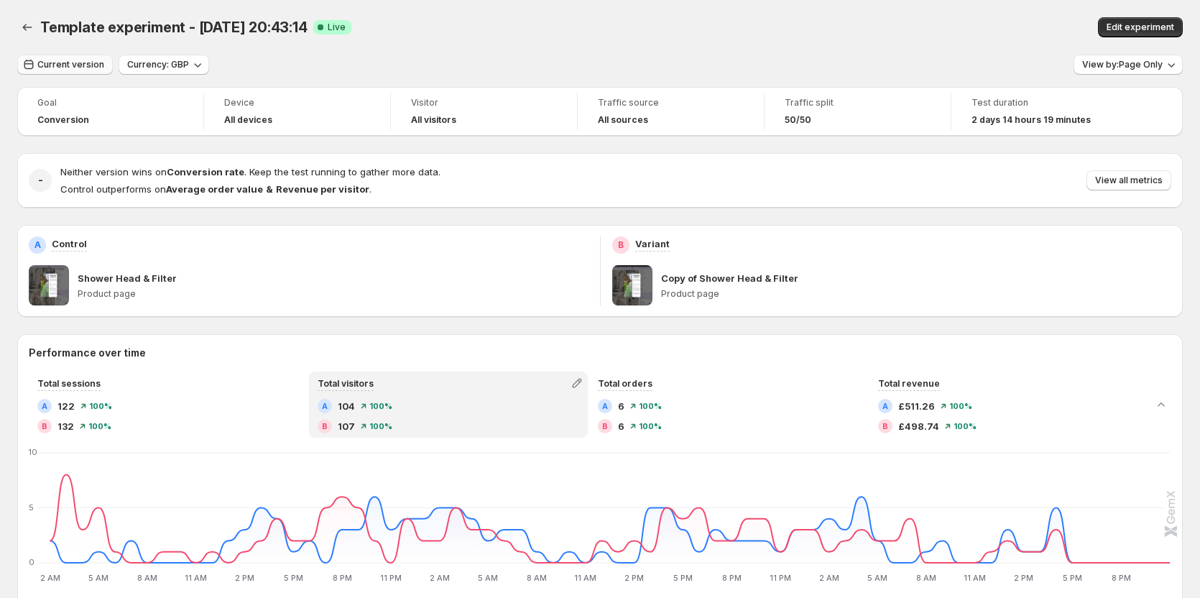
click at [75, 63] on span "Current version" at bounding box center [70, 65] width 67 height 12
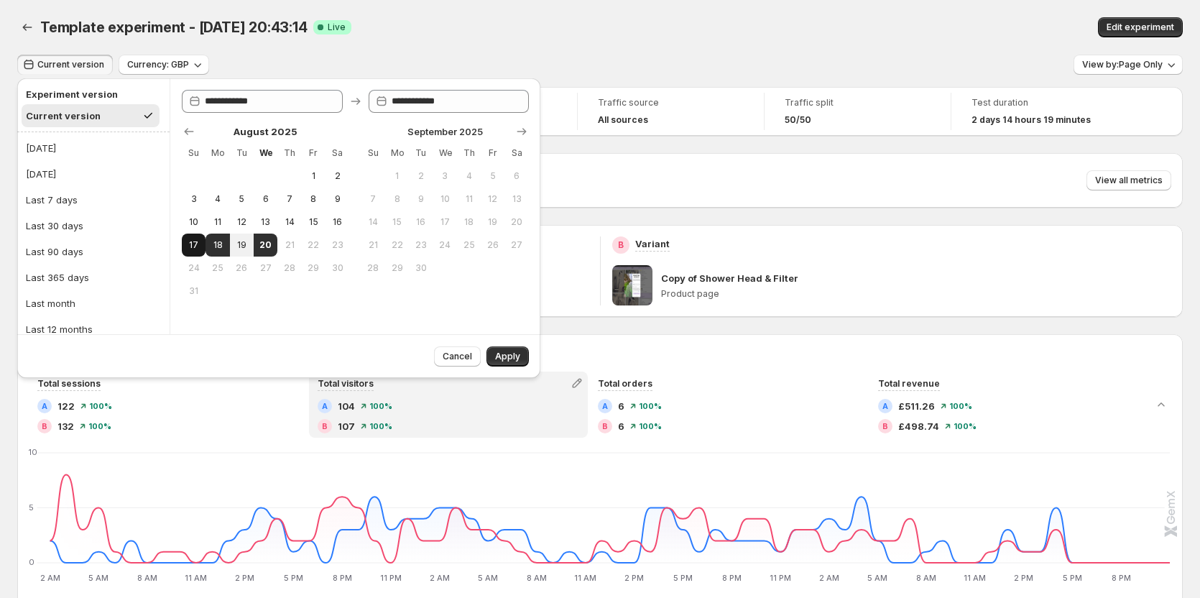
click at [193, 249] on span "17" at bounding box center [194, 245] width 12 height 12
type input "**********"
click at [262, 247] on span "20" at bounding box center [265, 245] width 12 height 12
type input "**********"
click at [515, 355] on span "Apply" at bounding box center [507, 357] width 25 height 12
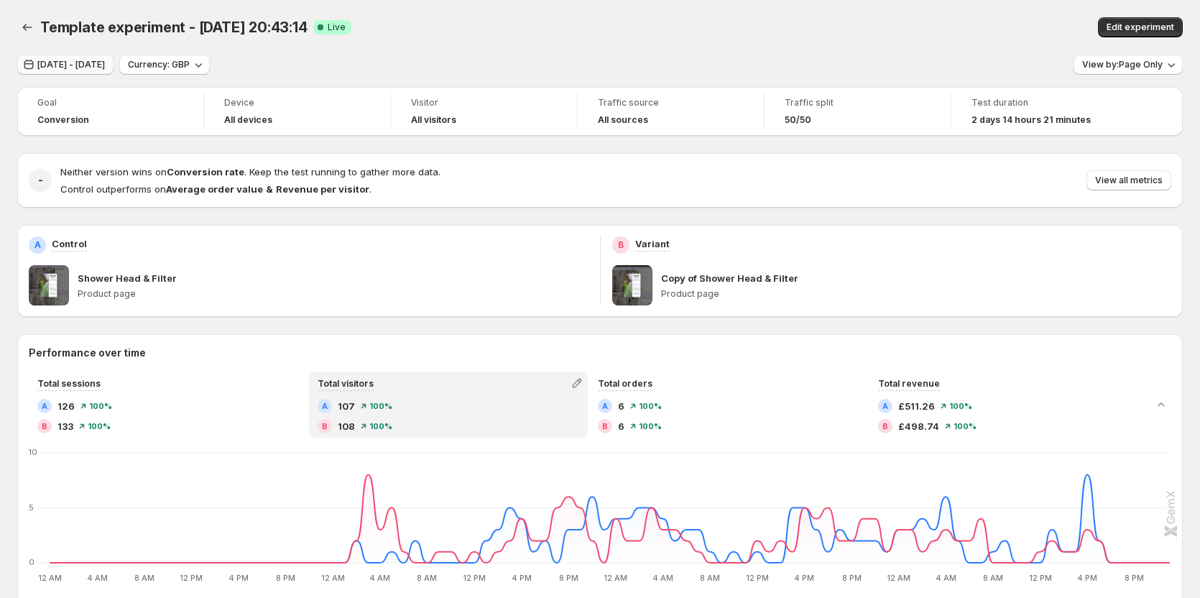
click at [55, 62] on span "Aug 17, 2025 - Aug 20, 2025" at bounding box center [71, 65] width 68 height 12
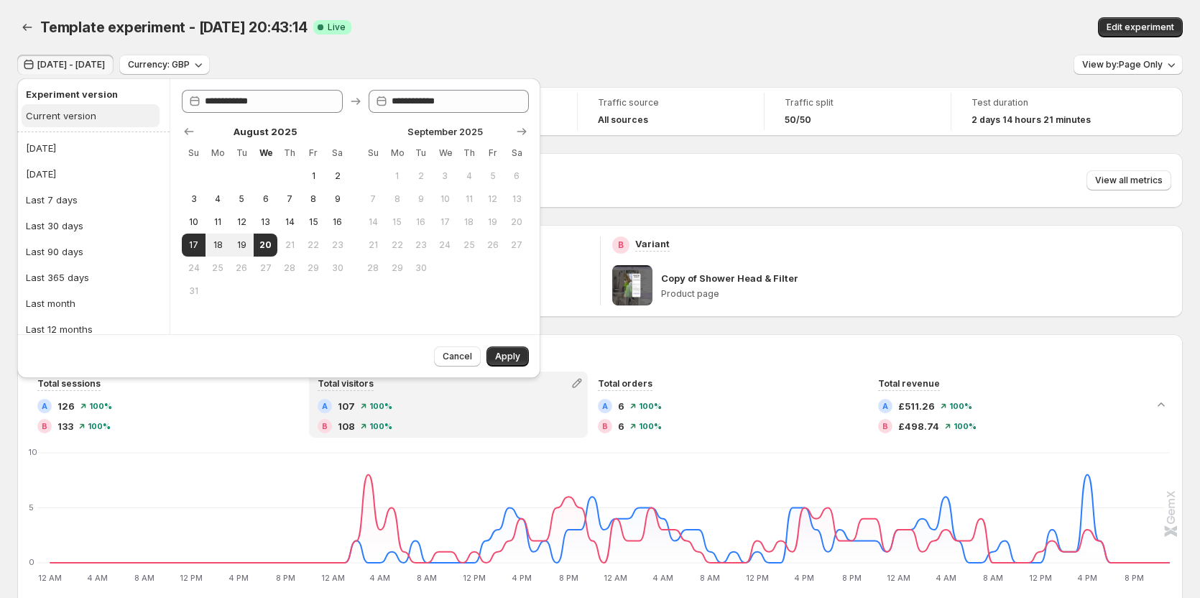
click at [75, 121] on div "Current version" at bounding box center [61, 116] width 70 height 14
click at [84, 97] on h2 "Experiment version" at bounding box center [90, 94] width 129 height 14
click at [202, 243] on button "17" at bounding box center [194, 245] width 24 height 23
type input "**********"
click at [259, 242] on span "20" at bounding box center [265, 245] width 12 height 12
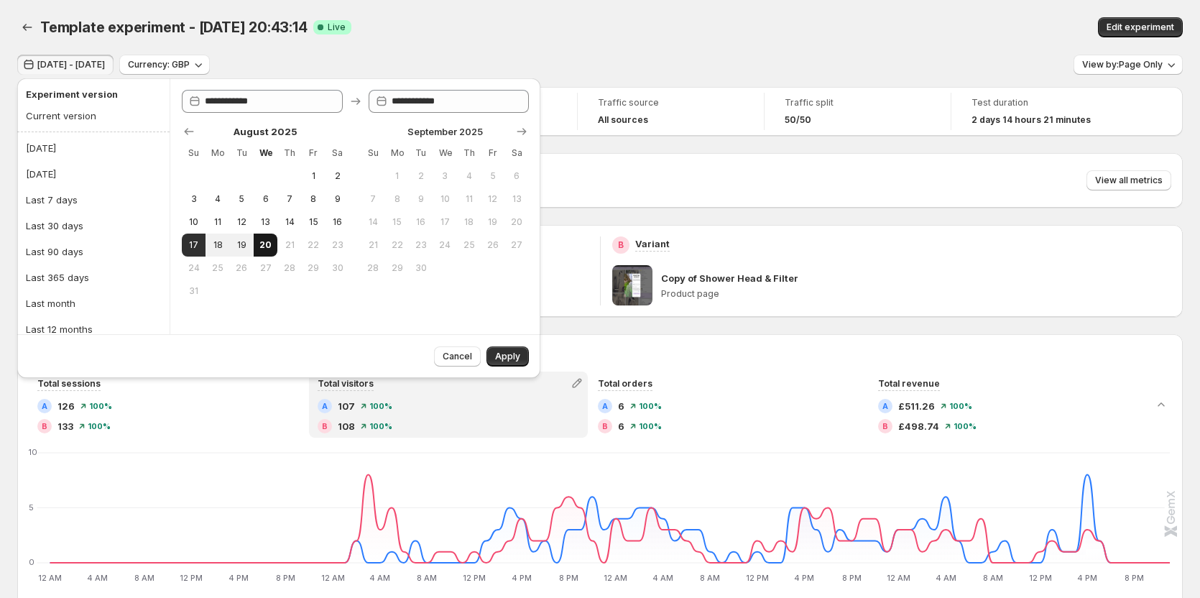
type input "**********"
click at [313, 182] on button "1" at bounding box center [314, 176] width 24 height 23
type input "**********"
click at [268, 244] on span "20" at bounding box center [265, 245] width 12 height 12
type input "**********"
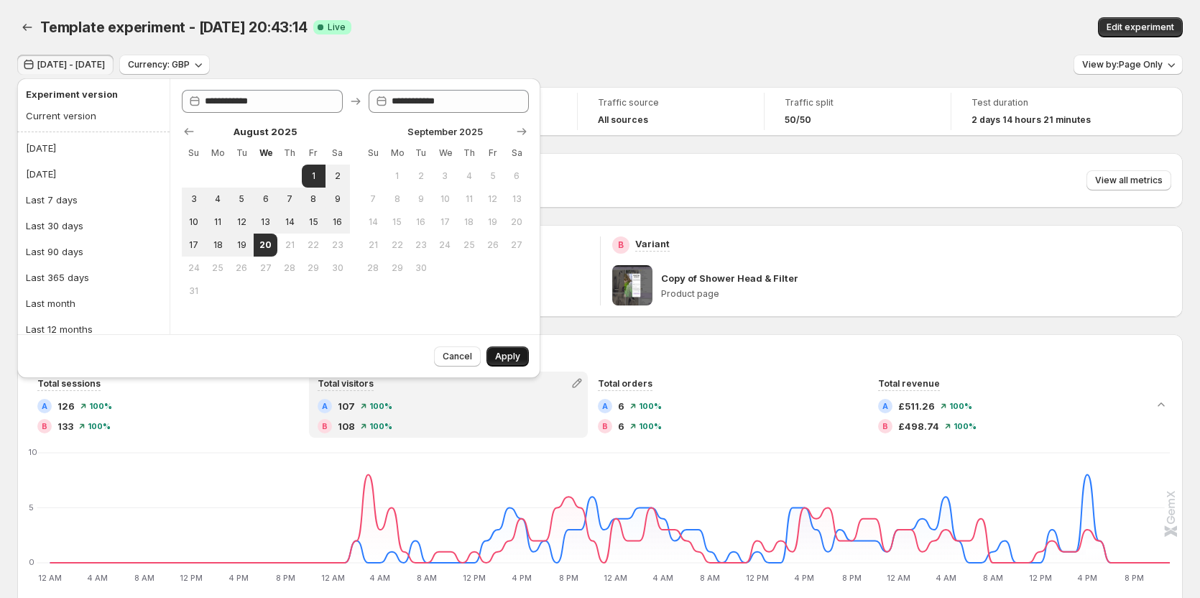
click at [511, 354] on span "Apply" at bounding box center [507, 357] width 25 height 12
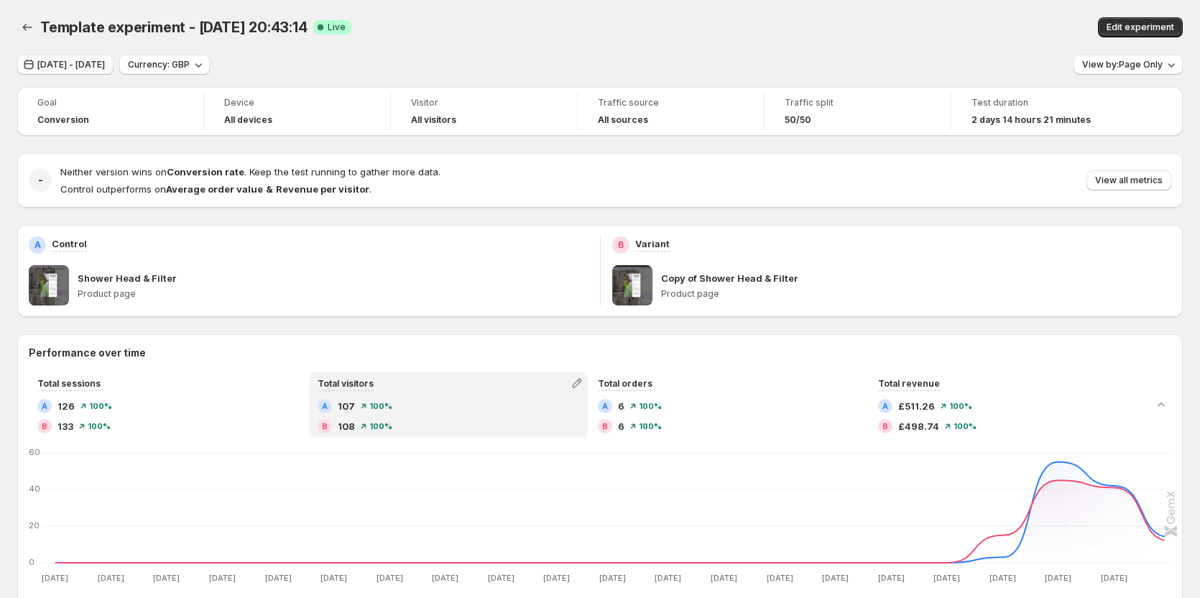
click at [76, 60] on span "Aug 01, 2025 - Aug 20, 2025" at bounding box center [71, 65] width 68 height 12
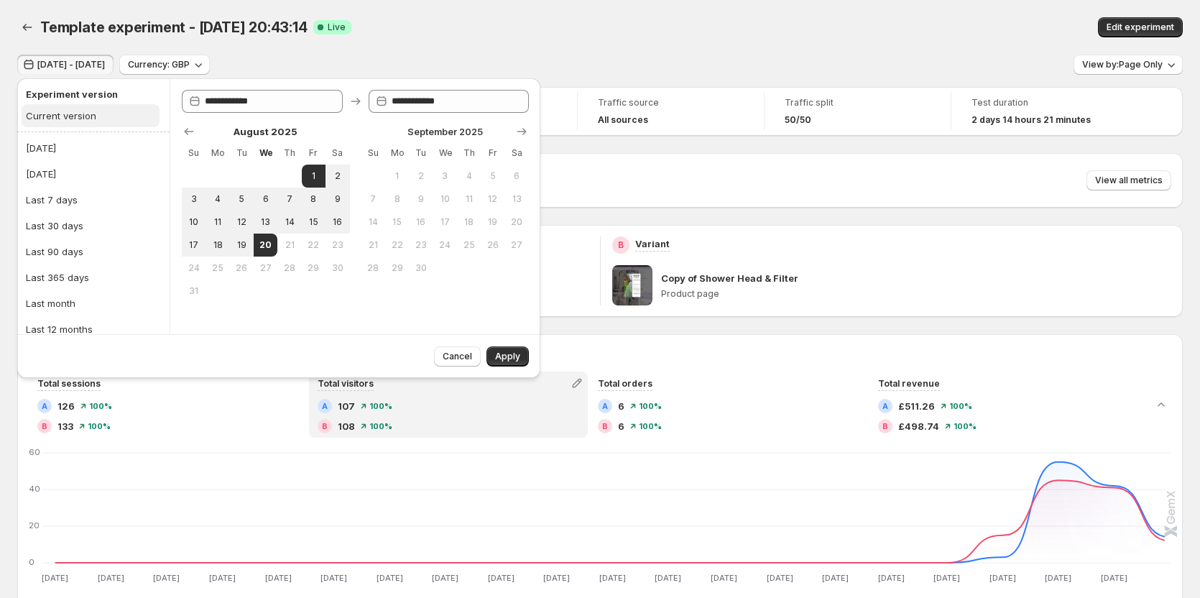
click at [67, 117] on div "Current version" at bounding box center [61, 116] width 70 height 14
type input "**********"
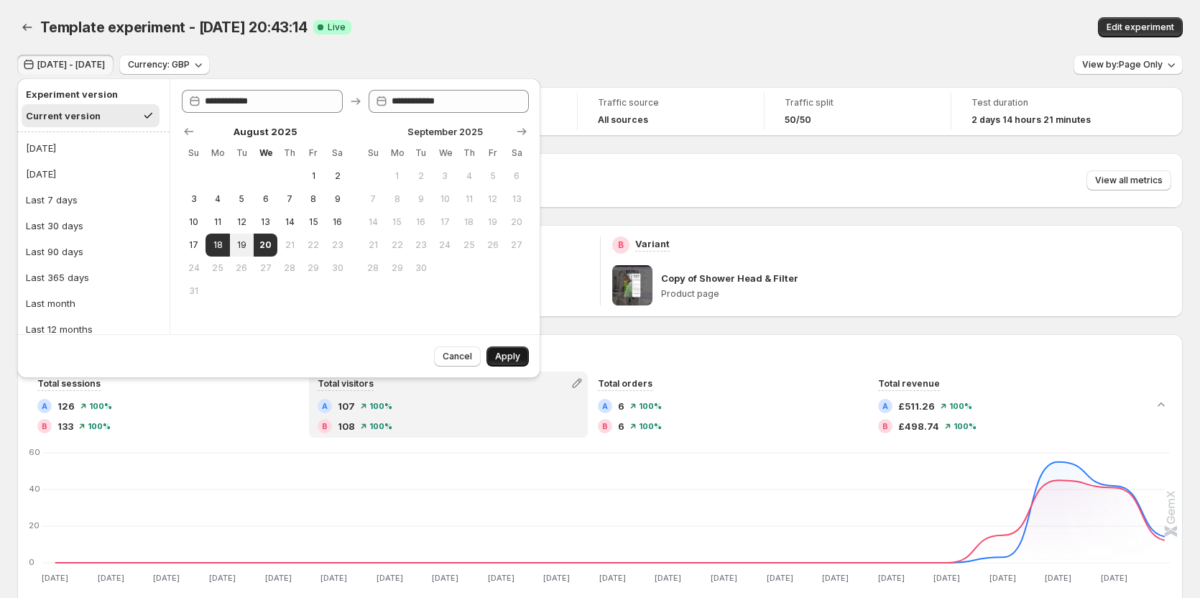
click at [506, 360] on span "Apply" at bounding box center [507, 357] width 25 height 12
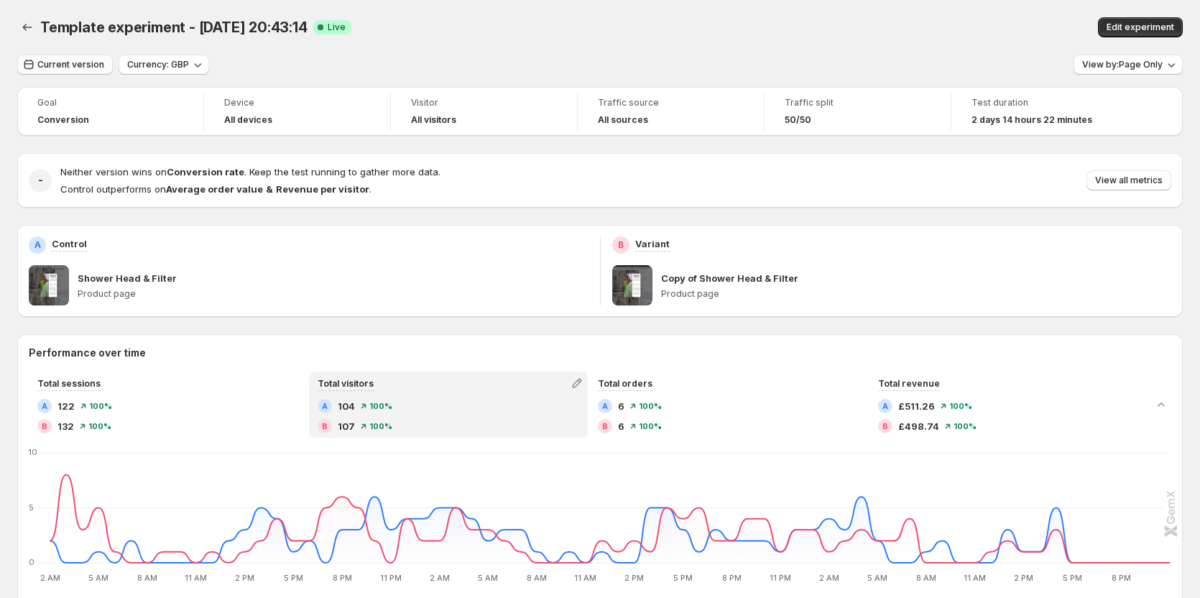
click at [42, 62] on span "Current version" at bounding box center [70, 65] width 67 height 12
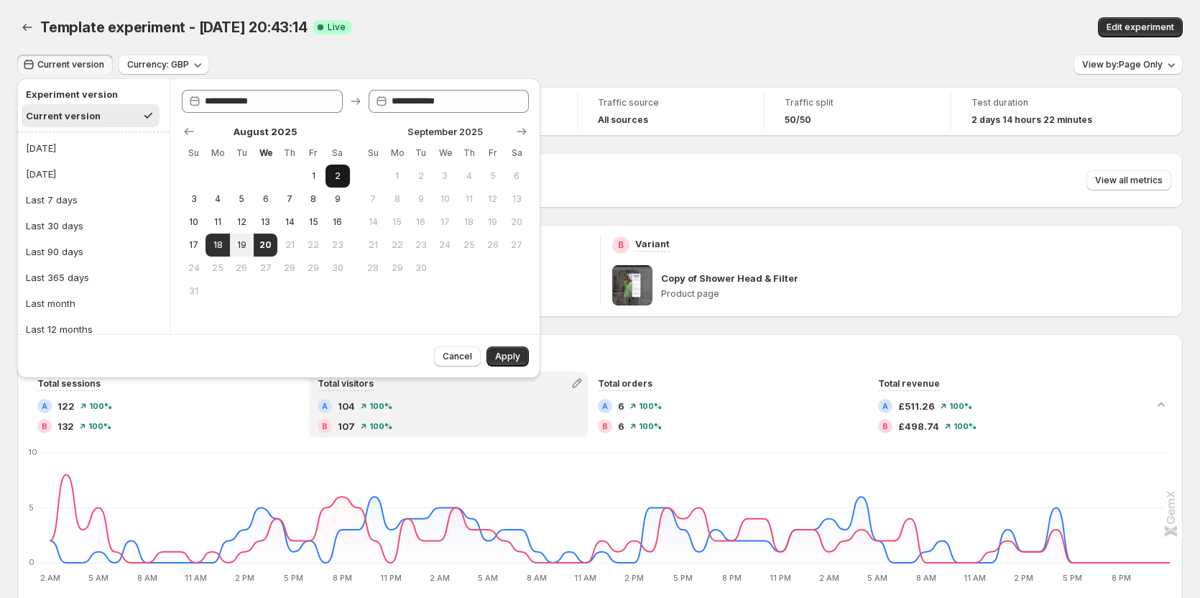
click at [326, 173] on button "2" at bounding box center [338, 176] width 24 height 23
type input "**********"
click at [316, 179] on span "1" at bounding box center [314, 176] width 12 height 12
type input "**********"
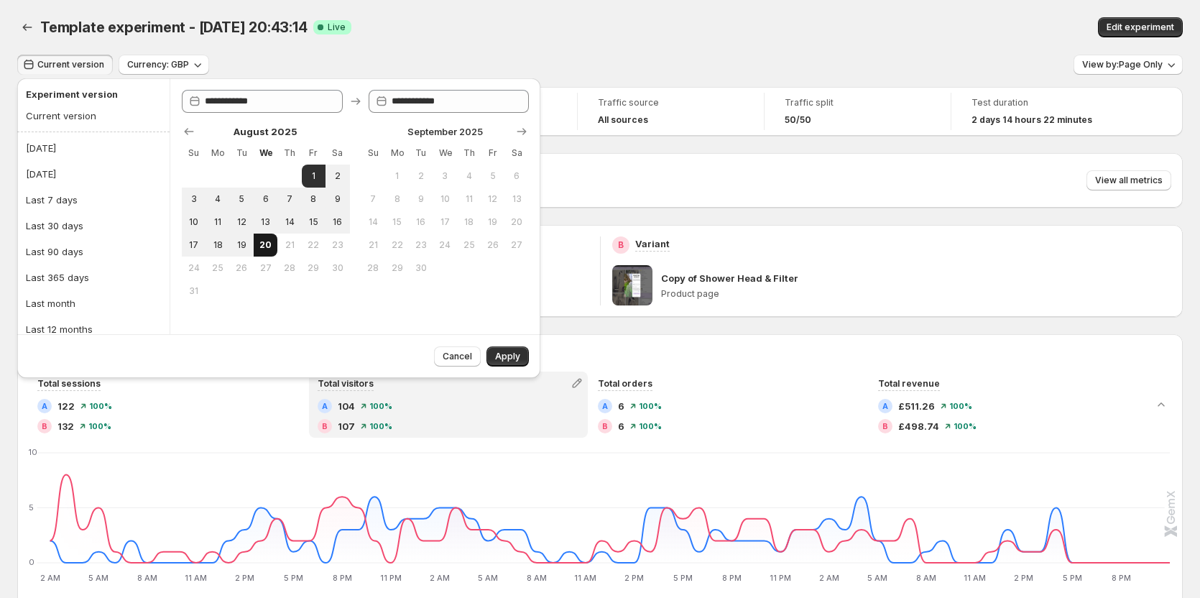
click at [272, 243] on span "20" at bounding box center [265, 245] width 12 height 12
type input "**********"
click at [501, 361] on span "Apply" at bounding box center [507, 357] width 25 height 12
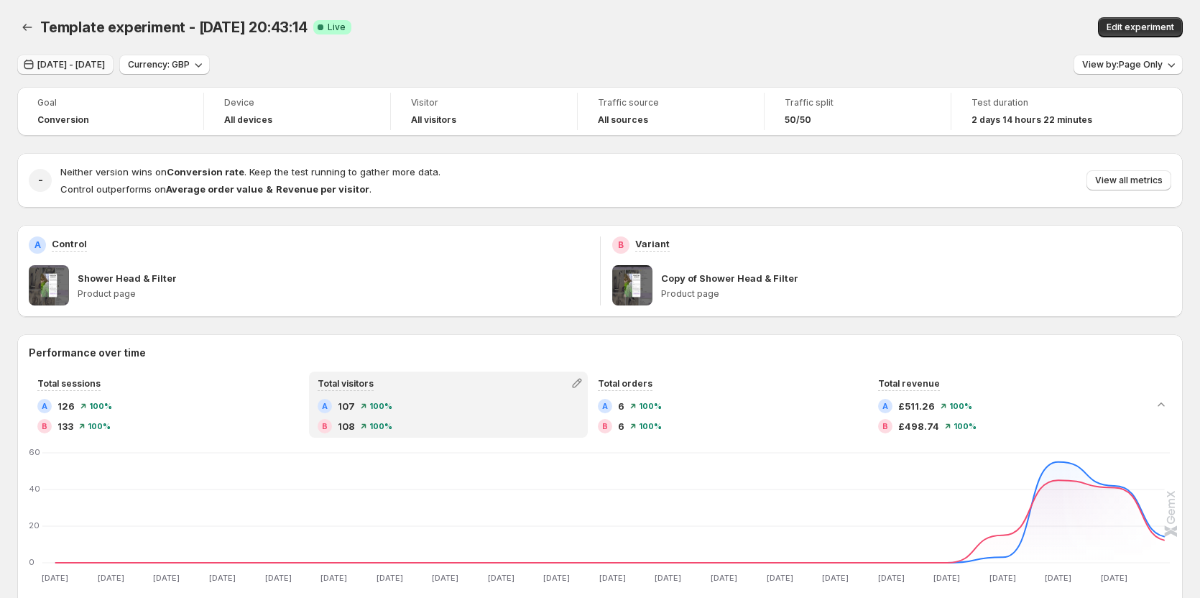
click at [105, 68] on span "Aug 01, 2025 - Aug 20, 2025" at bounding box center [71, 65] width 68 height 12
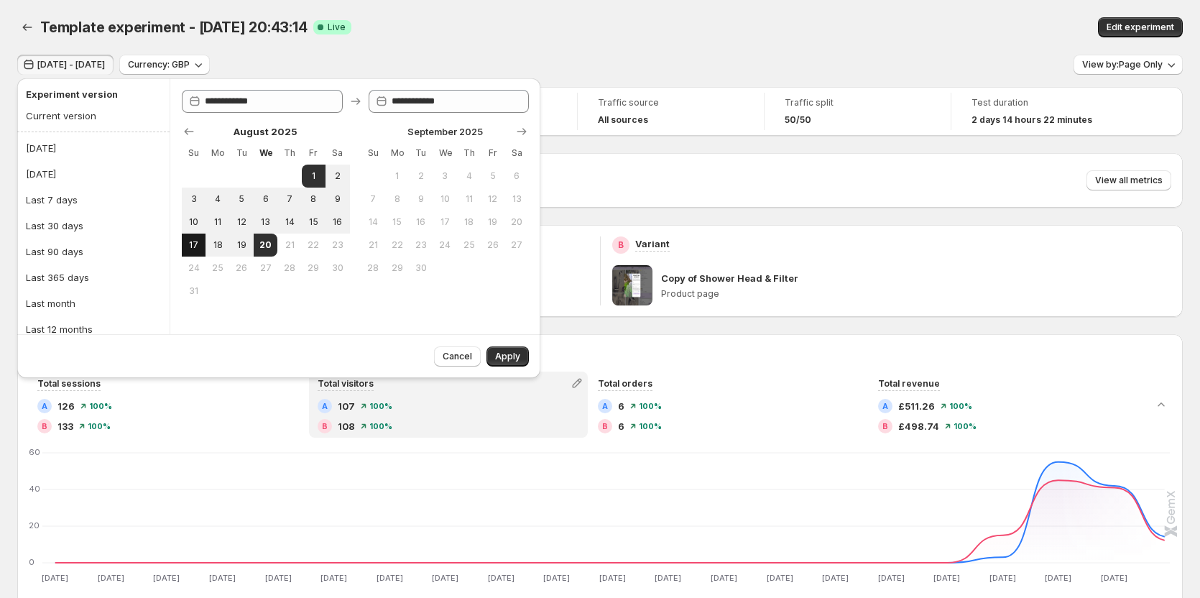
click at [198, 239] on span "17" at bounding box center [194, 245] width 12 height 12
type input "**********"
click at [261, 241] on span "20" at bounding box center [265, 245] width 12 height 12
type input "**********"
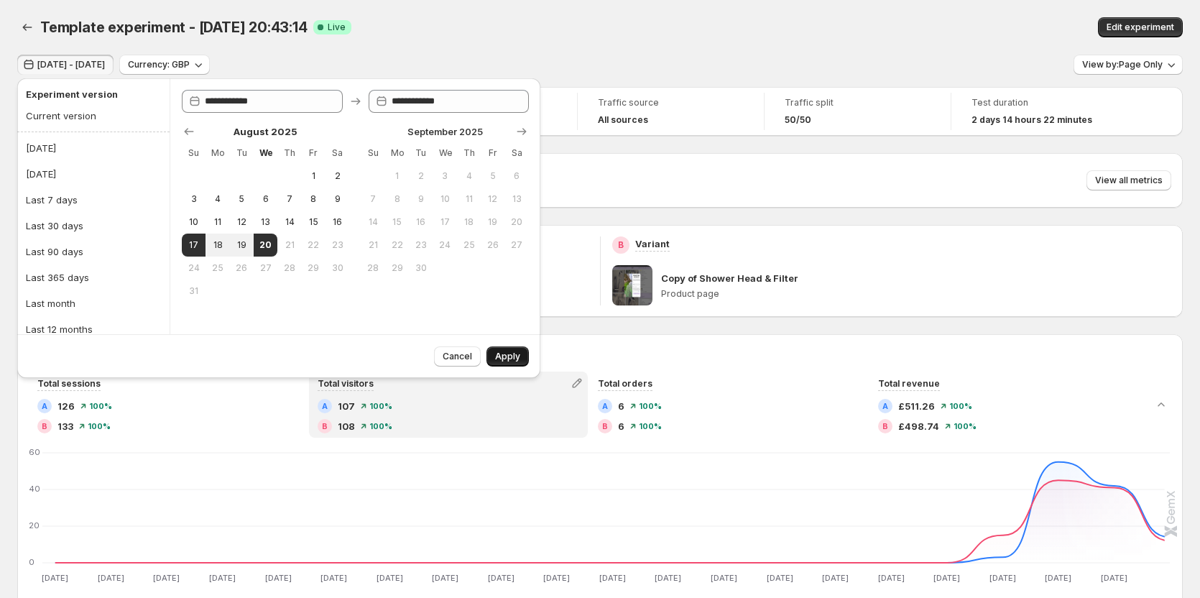
click at [512, 360] on span "Apply" at bounding box center [507, 357] width 25 height 12
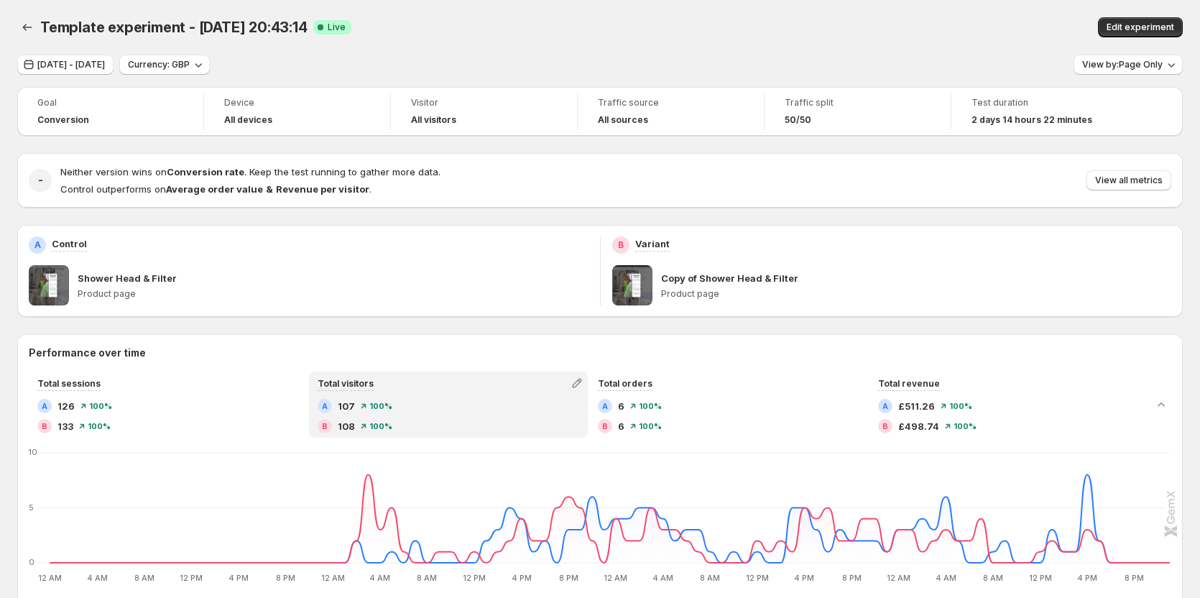
click at [1135, 53] on div "Template experiment - Aug 17, 20:43:14. This page is ready Template experiment …" at bounding box center [600, 27] width 1166 height 55
click at [1133, 65] on span "View by: Page Only" at bounding box center [1123, 65] width 81 height 12
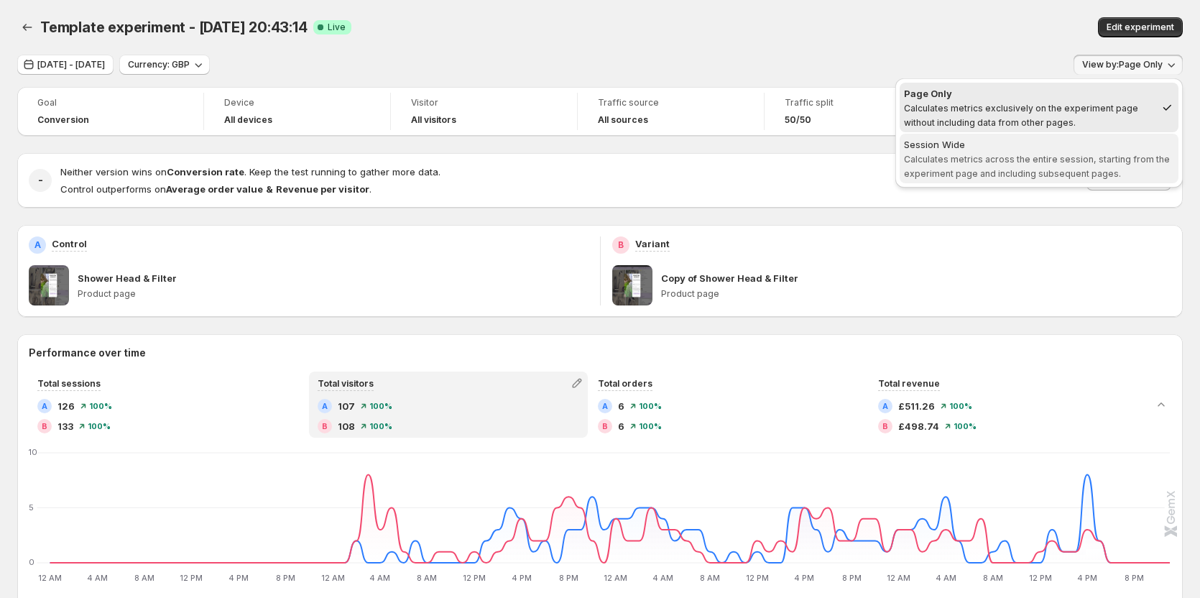
click at [1046, 173] on span "Calculates metrics across the entire session, starting from the experiment page…" at bounding box center [1037, 166] width 266 height 25
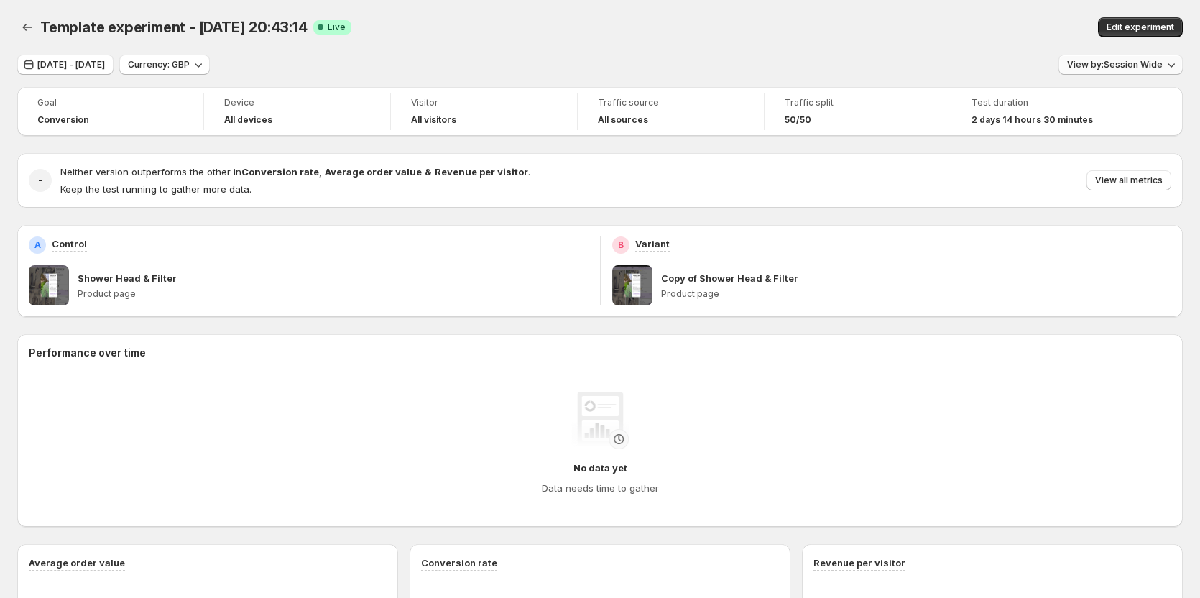
click at [1128, 67] on span "View by: Session Wide" at bounding box center [1115, 65] width 96 height 12
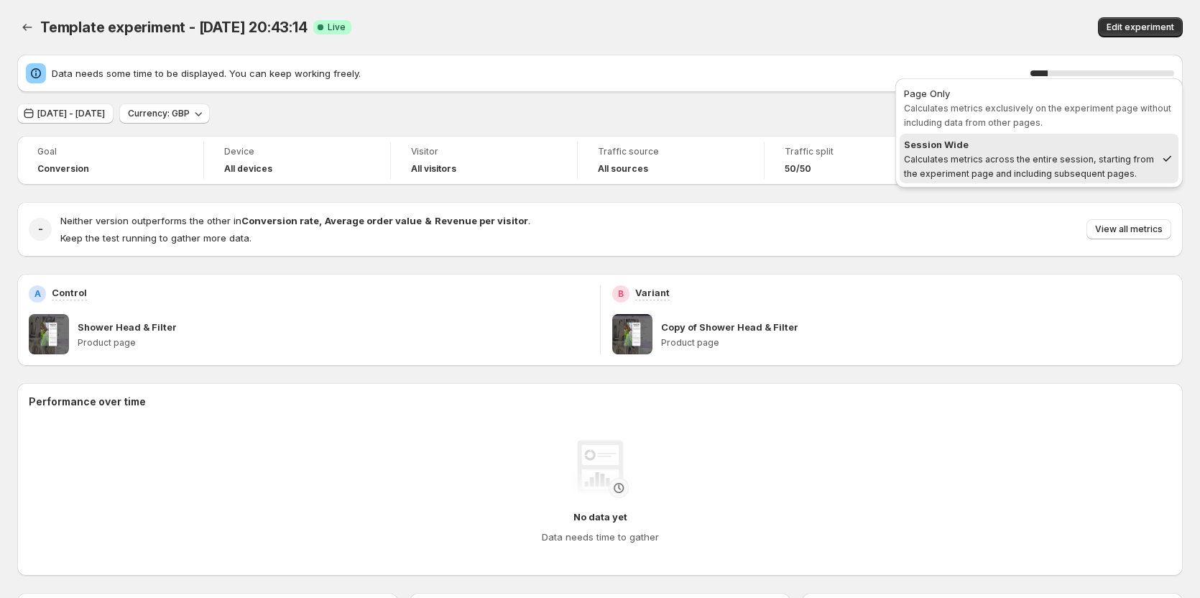
click at [896, 50] on div "Template experiment - Aug 17, 20:43:14. This page is ready Template experiment …" at bounding box center [600, 27] width 1166 height 55
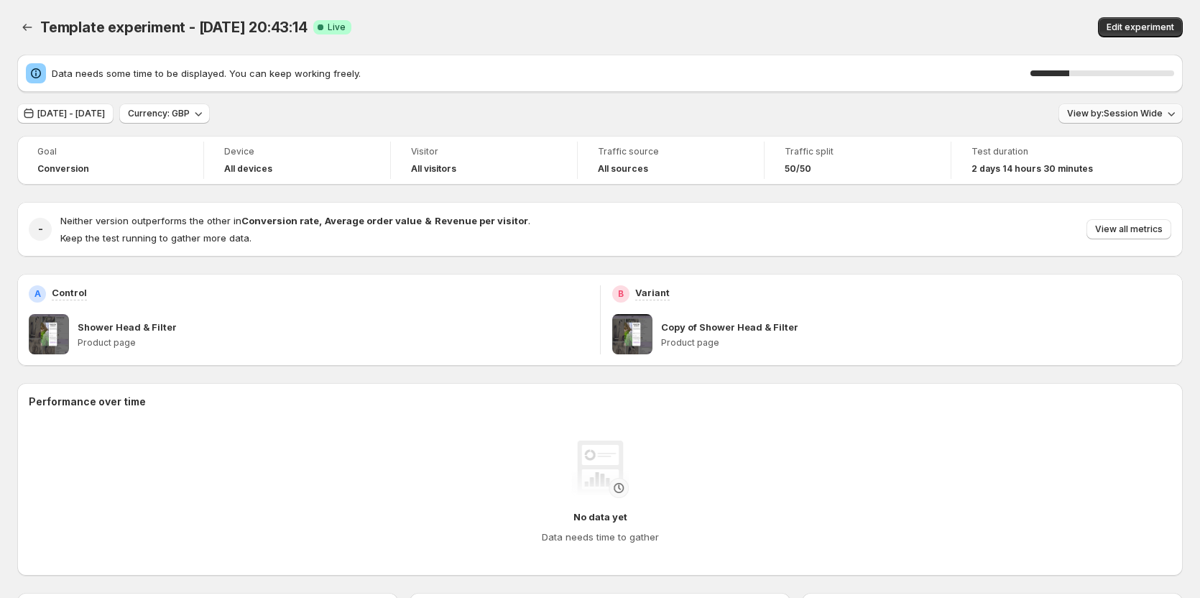
click at [1095, 113] on span "View by: Session Wide" at bounding box center [1115, 114] width 96 height 12
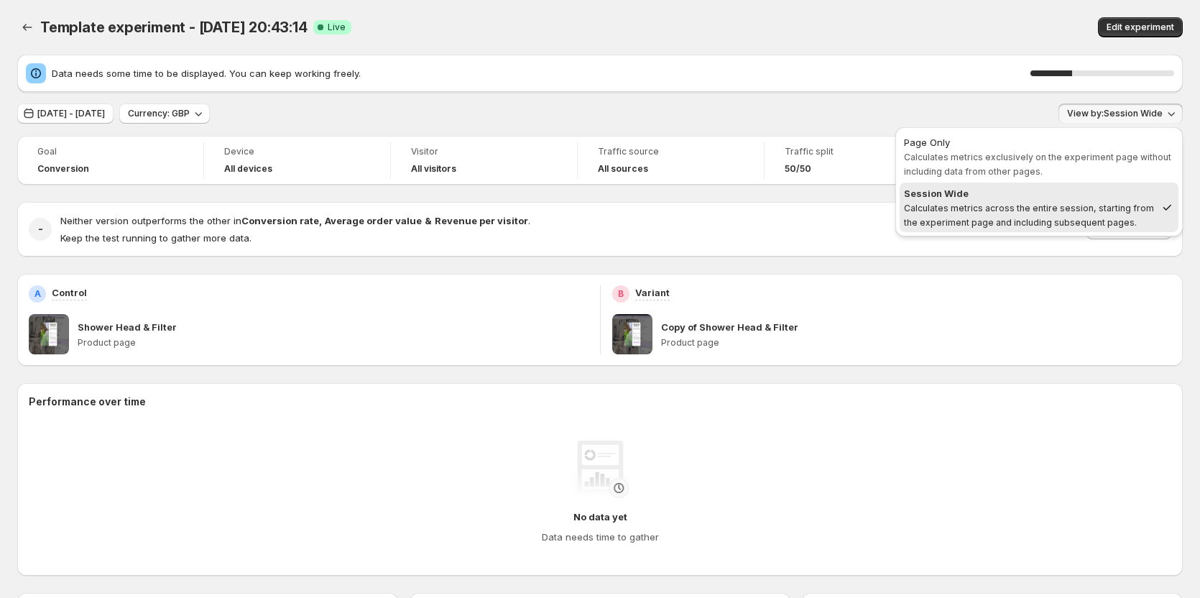
click at [1005, 33] on div "Edit experiment" at bounding box center [955, 27] width 456 height 20
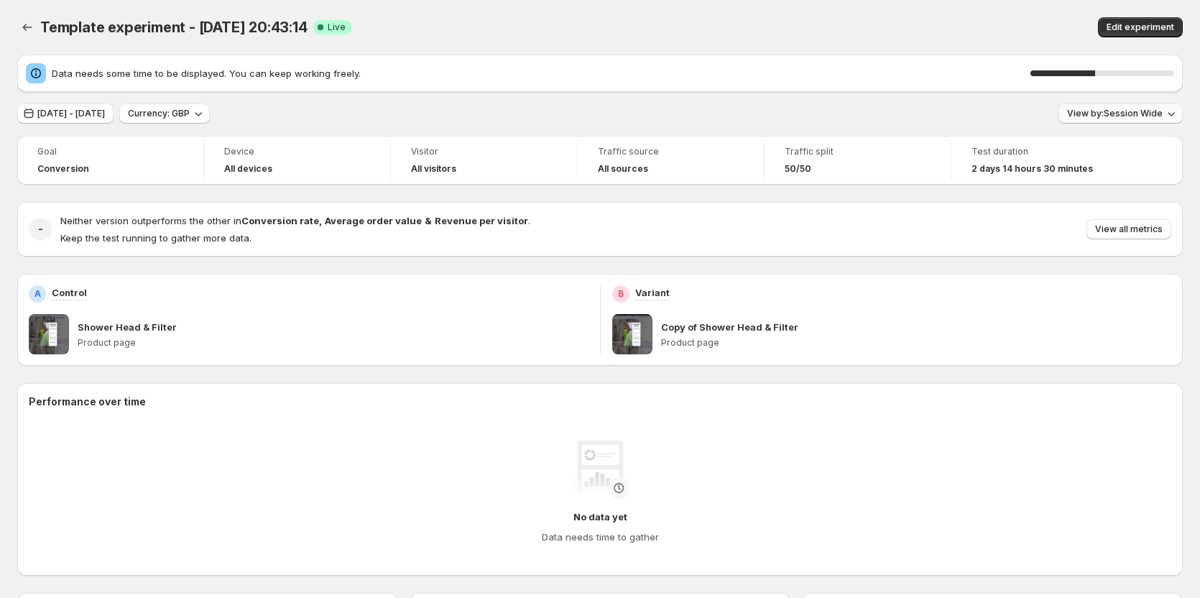
click at [1125, 109] on span "View by: Session Wide" at bounding box center [1115, 114] width 96 height 12
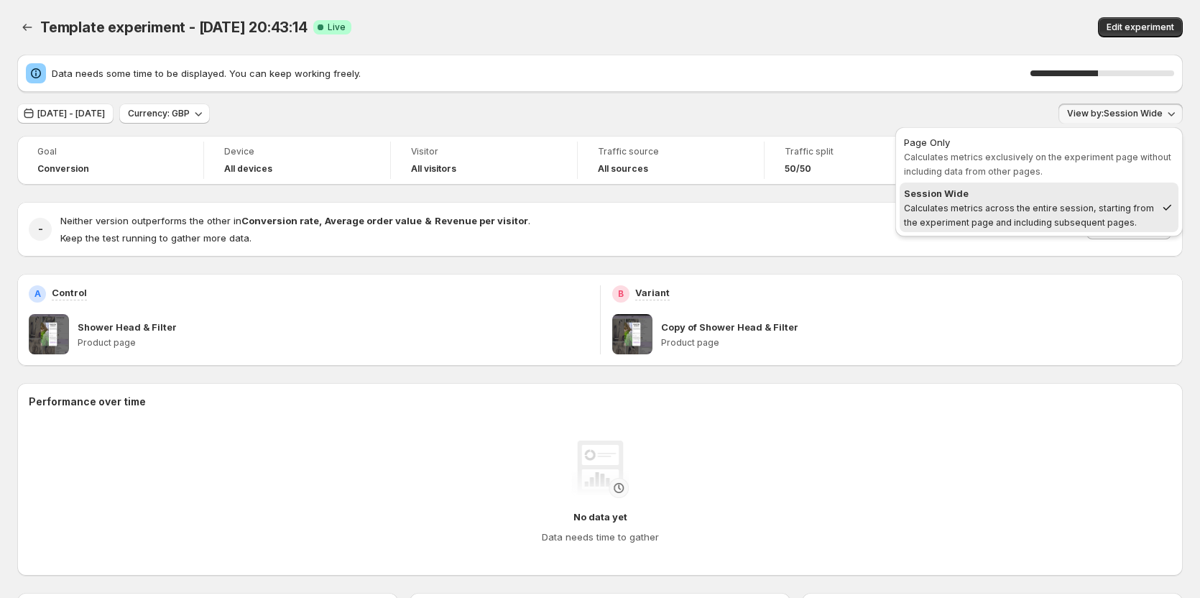
click at [1003, 100] on div "Data needs some time to be displayed. You can keep working freely. 47 % Aug 17,…" at bounding box center [600, 526] width 1166 height 942
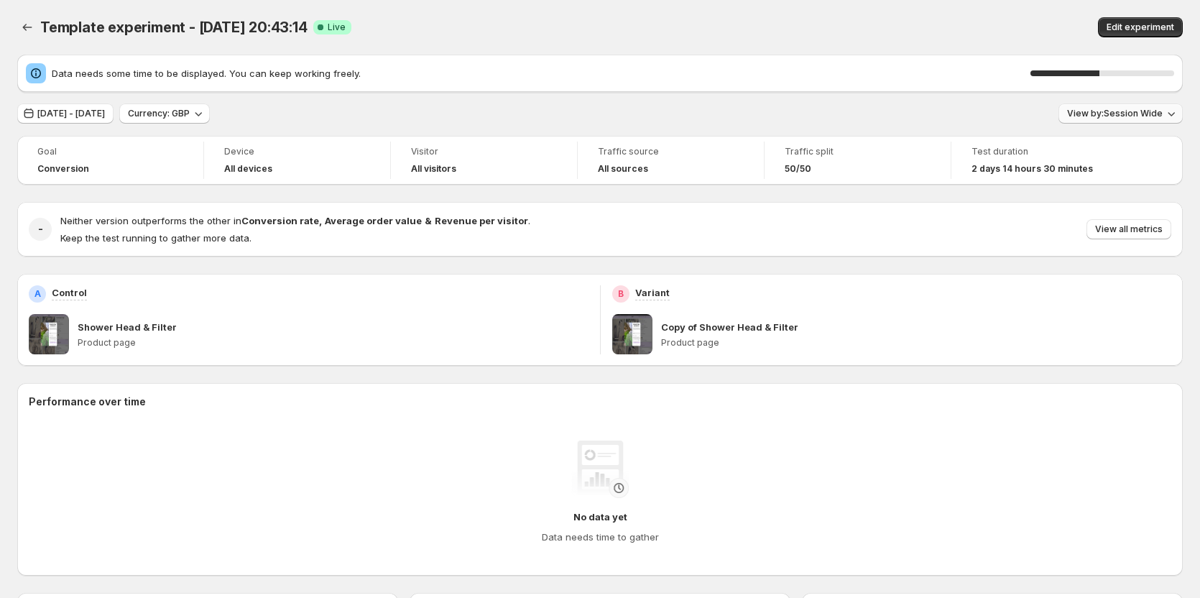
click at [1103, 116] on span "View by: Session Wide" at bounding box center [1115, 114] width 96 height 12
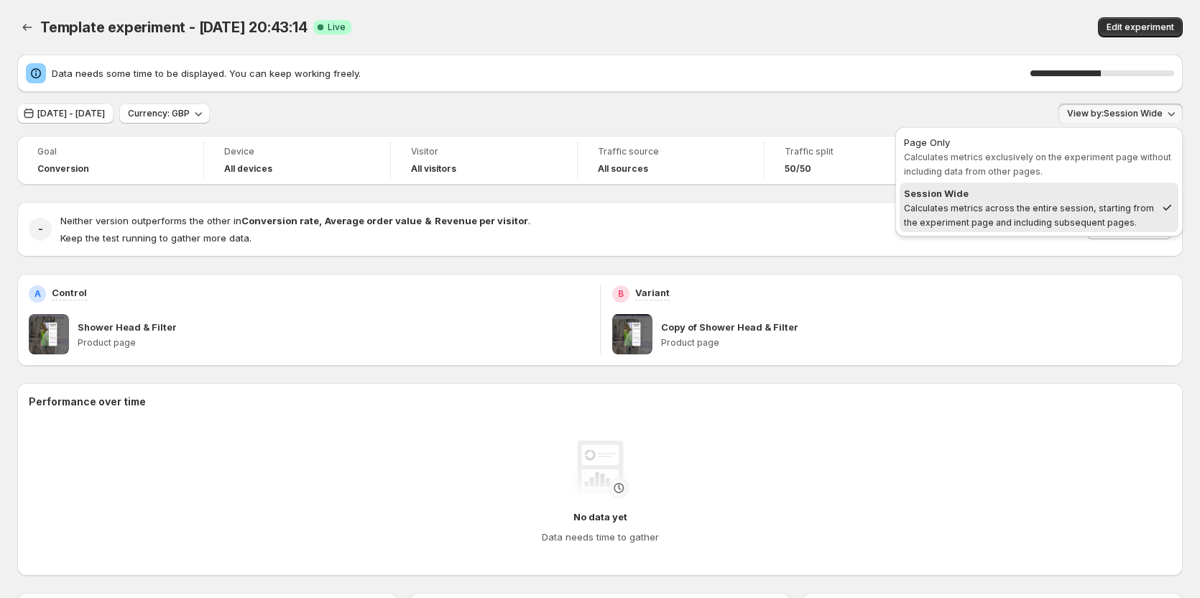
click at [1000, 106] on div "Aug 17, 2025 - Aug 20, 2025 Currency: GBP View by: Session Wide" at bounding box center [600, 114] width 1166 height 21
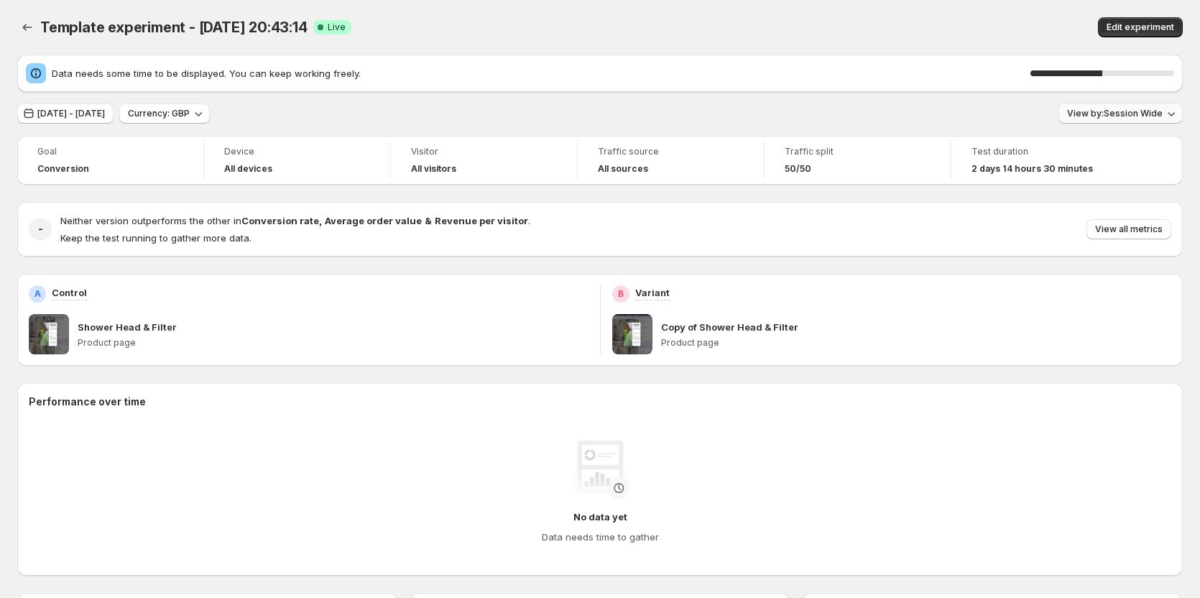
click at [1080, 109] on span "View by: Session Wide" at bounding box center [1115, 114] width 96 height 12
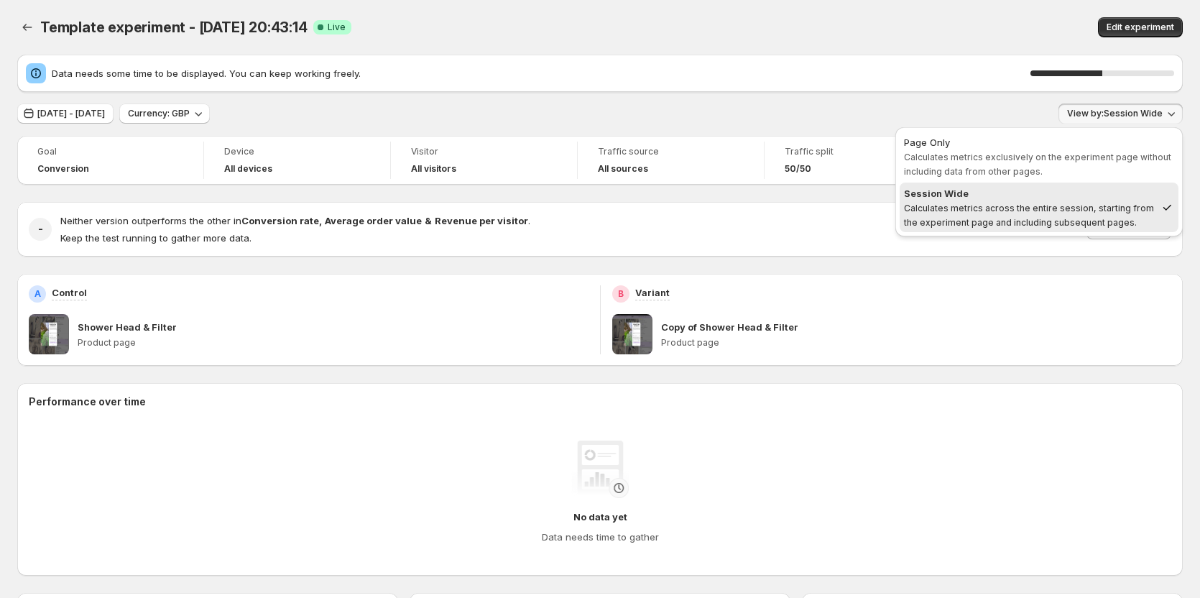
click at [991, 108] on div "Aug 17, 2025 - Aug 20, 2025 Currency: GBP View by: Session Wide" at bounding box center [600, 114] width 1166 height 21
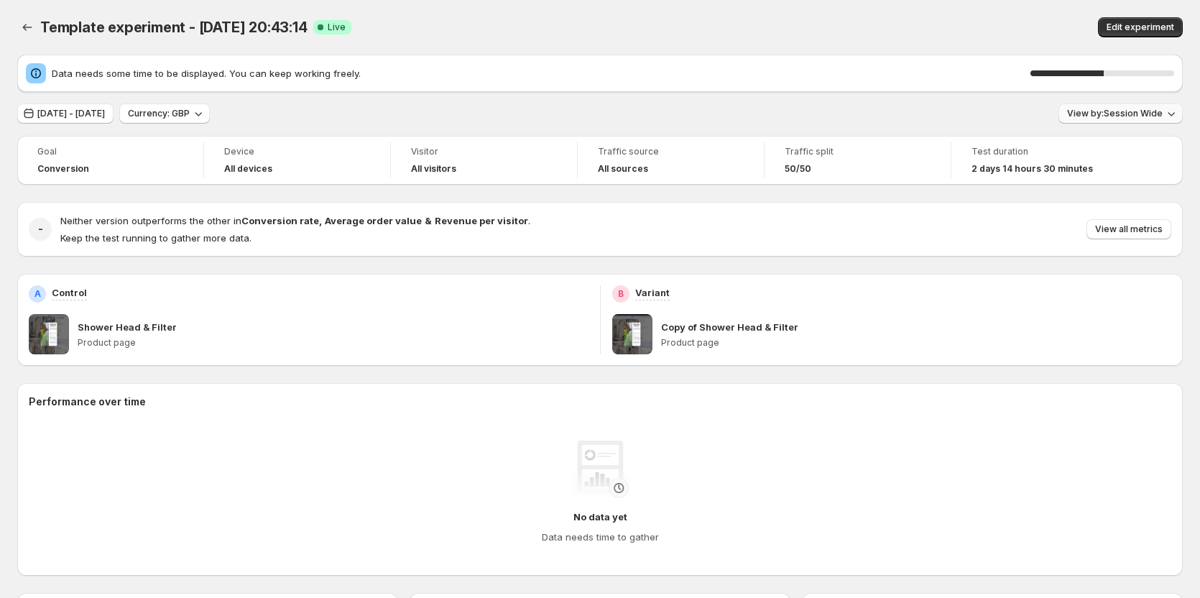
click at [1102, 119] on button "View by: Session Wide" at bounding box center [1121, 114] width 124 height 20
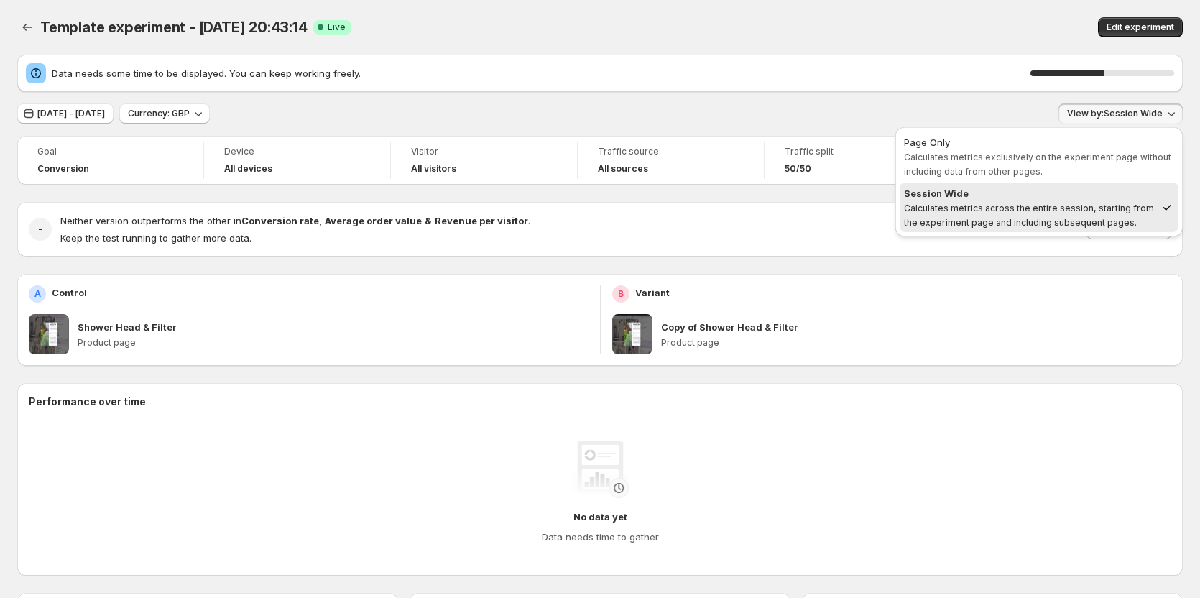
click at [1038, 109] on div "Aug 17, 2025 - Aug 20, 2025 Currency: GBP View by: Session Wide" at bounding box center [600, 114] width 1166 height 21
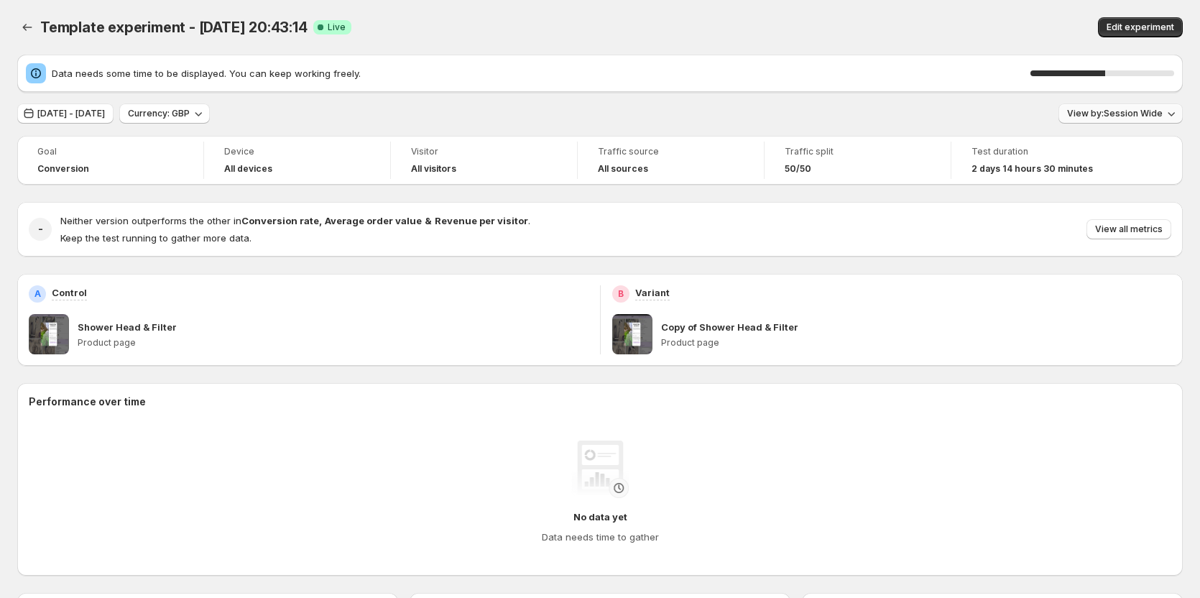
click at [1110, 110] on span "View by: Session Wide" at bounding box center [1115, 114] width 96 height 12
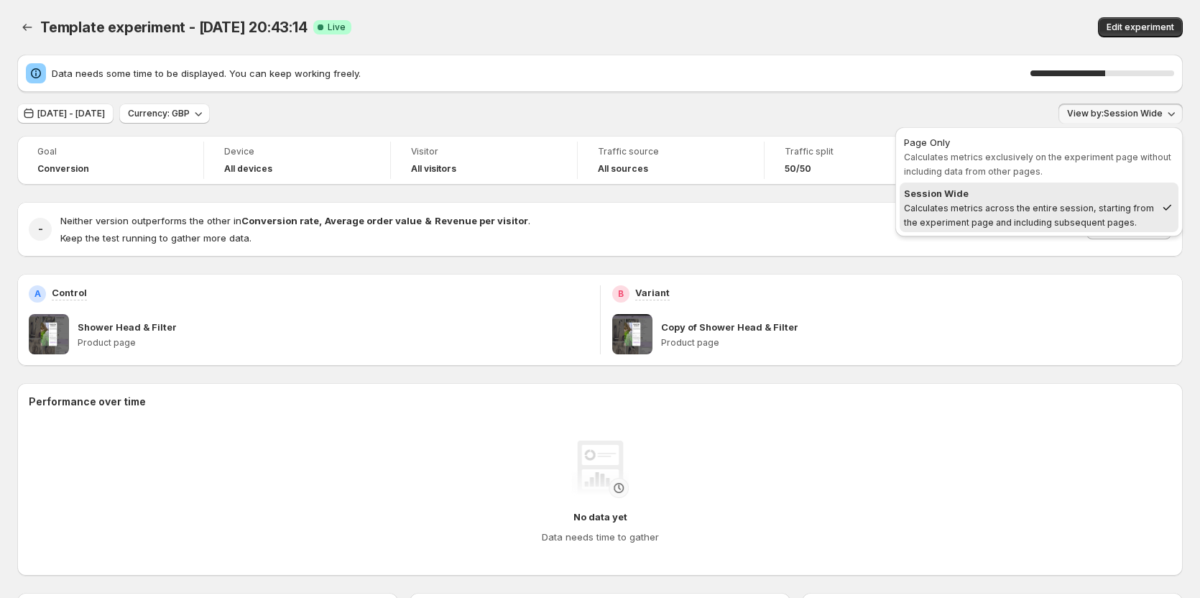
click at [993, 110] on div "Aug 17, 2025 - Aug 20, 2025 Currency: GBP View by: Session Wide" at bounding box center [600, 114] width 1166 height 21
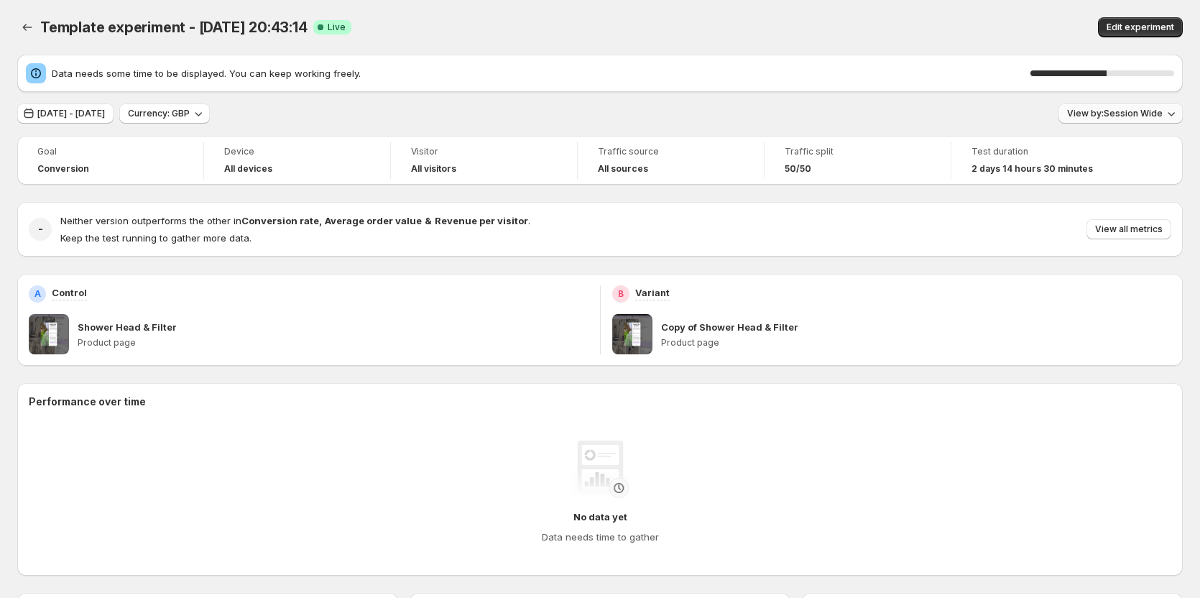
click at [1157, 122] on button "View by: Session Wide" at bounding box center [1121, 114] width 124 height 20
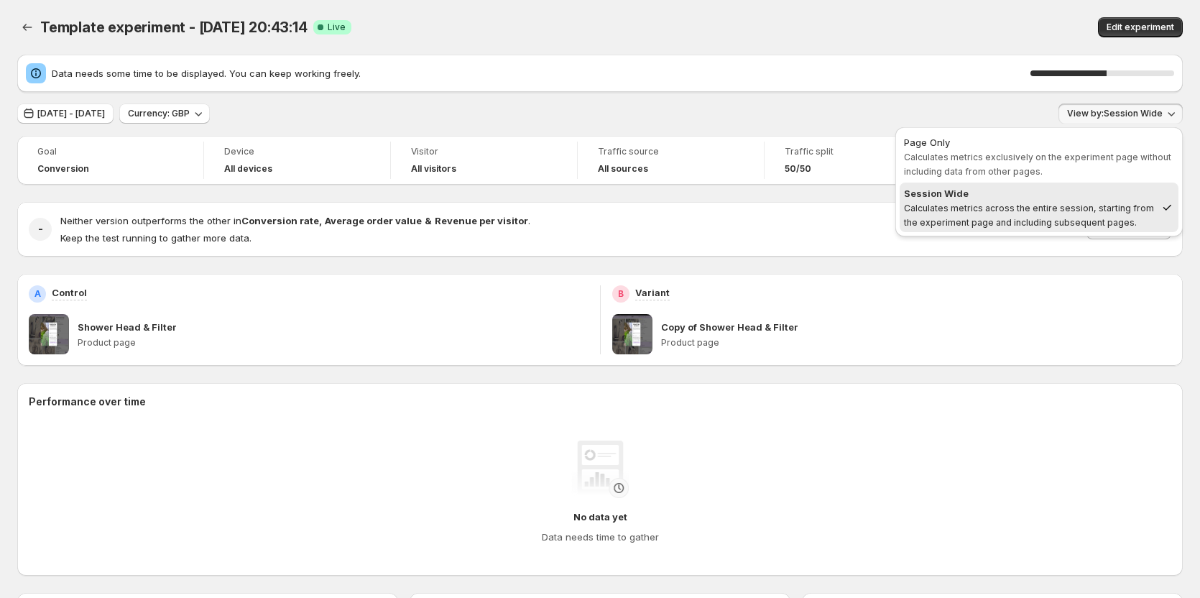
click at [975, 96] on div "Data needs some time to be displayed. You can keep working freely. 53 % Aug 17,…" at bounding box center [600, 526] width 1166 height 942
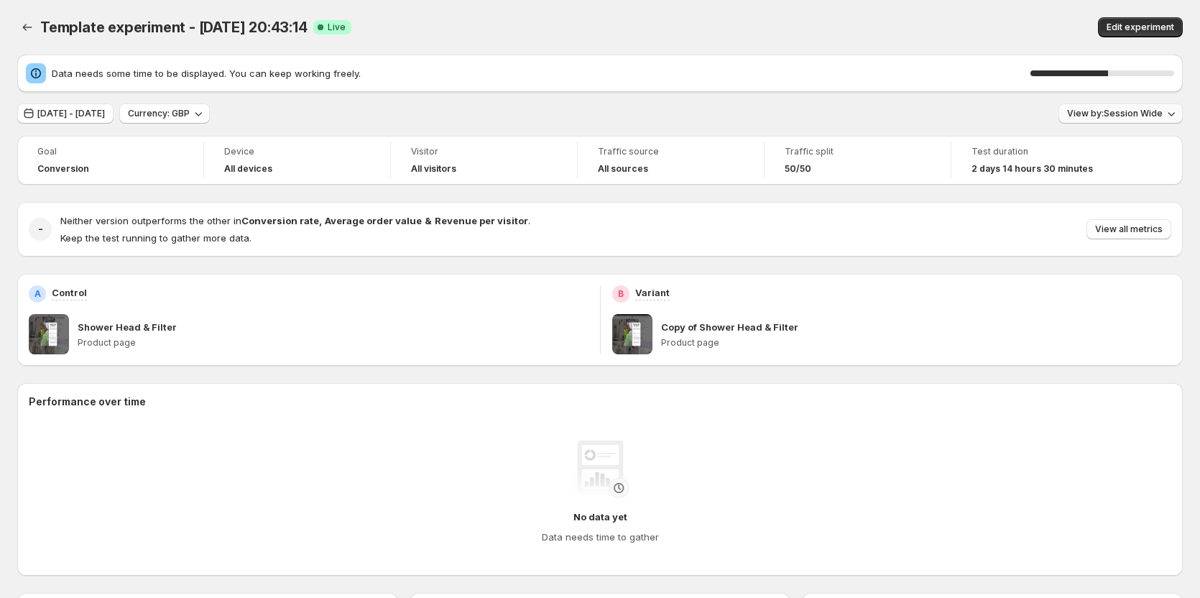
click at [1080, 109] on span "View by: Session Wide" at bounding box center [1115, 114] width 96 height 12
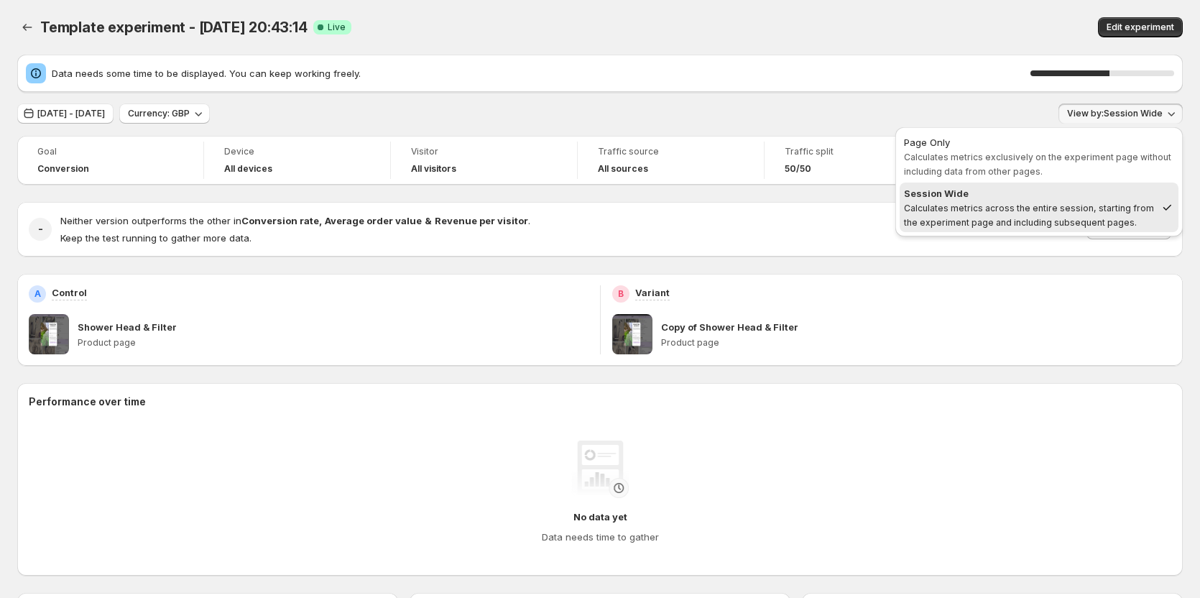
click at [1017, 97] on div "Data needs some time to be displayed. You can keep working freely. 55 % Aug 17,…" at bounding box center [600, 526] width 1166 height 942
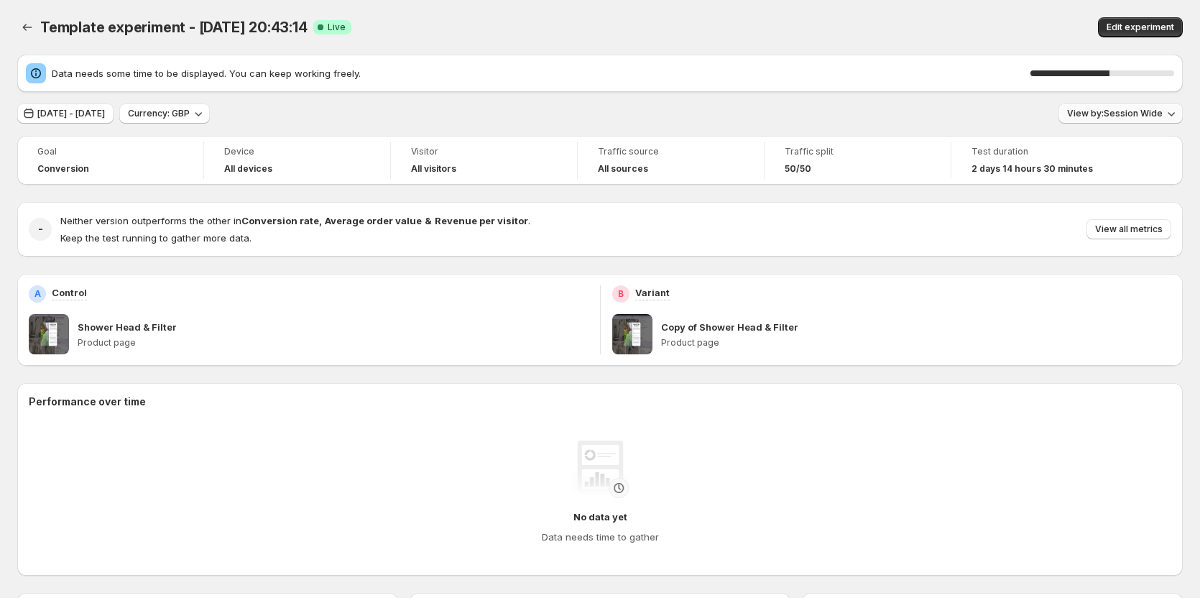
click at [1103, 110] on span "View by: Session Wide" at bounding box center [1115, 114] width 96 height 12
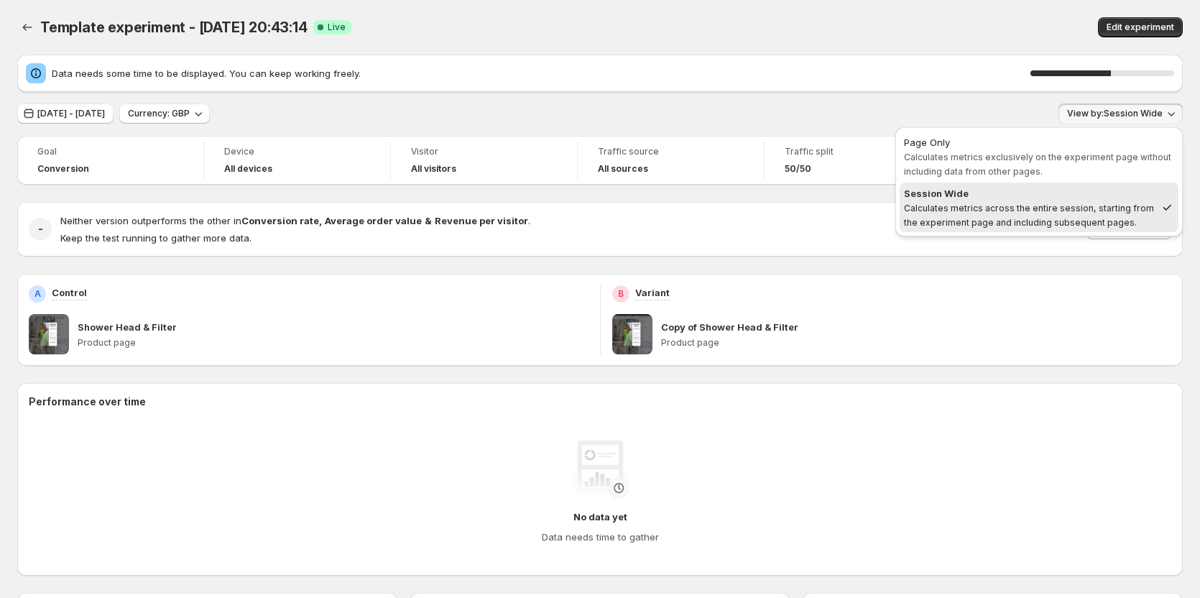
click at [1020, 102] on div "Data needs some time to be displayed. You can keep working freely. 56 % Aug 17,…" at bounding box center [600, 526] width 1166 height 942
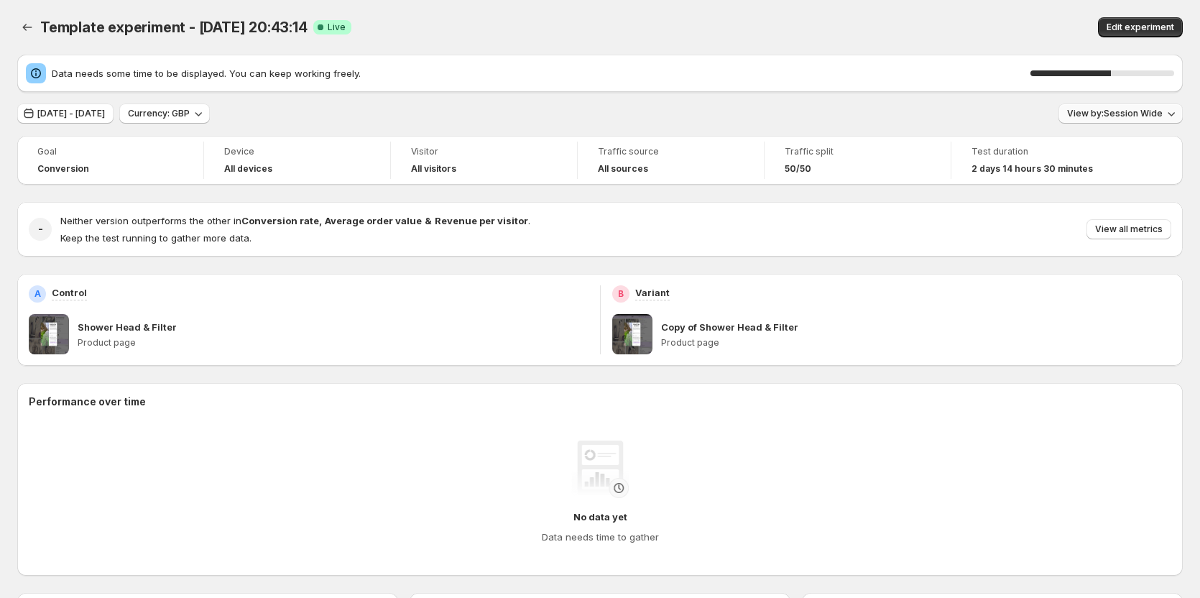
click at [1111, 110] on span "View by: Session Wide" at bounding box center [1115, 114] width 96 height 12
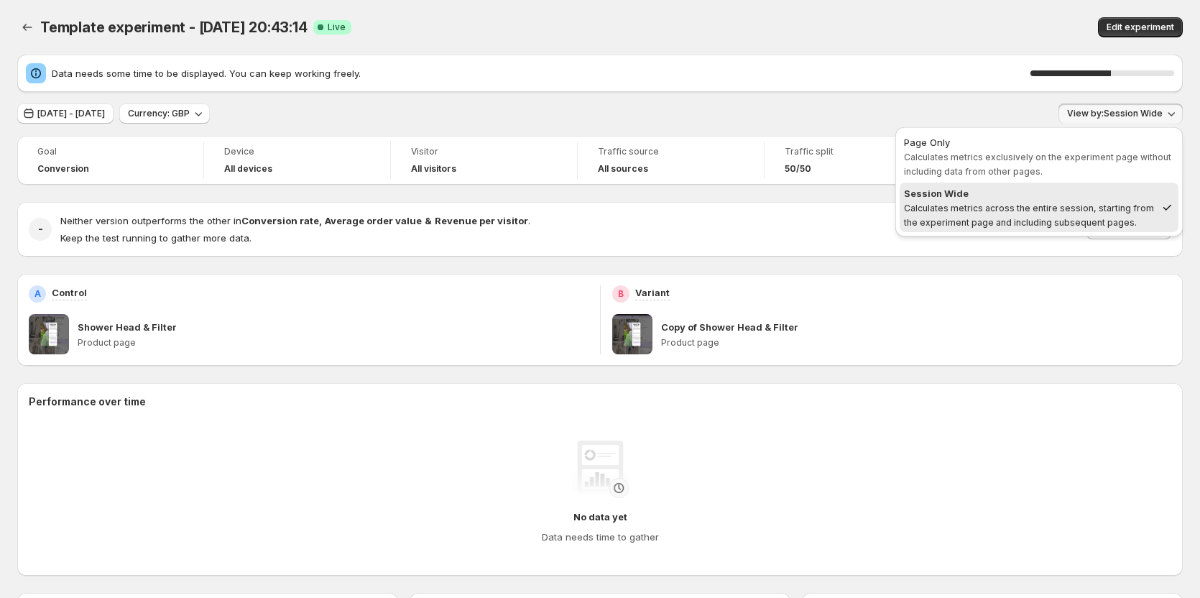
click at [1037, 119] on div "Aug 17, 2025 - Aug 20, 2025 Currency: GBP View by: Session Wide" at bounding box center [600, 114] width 1166 height 21
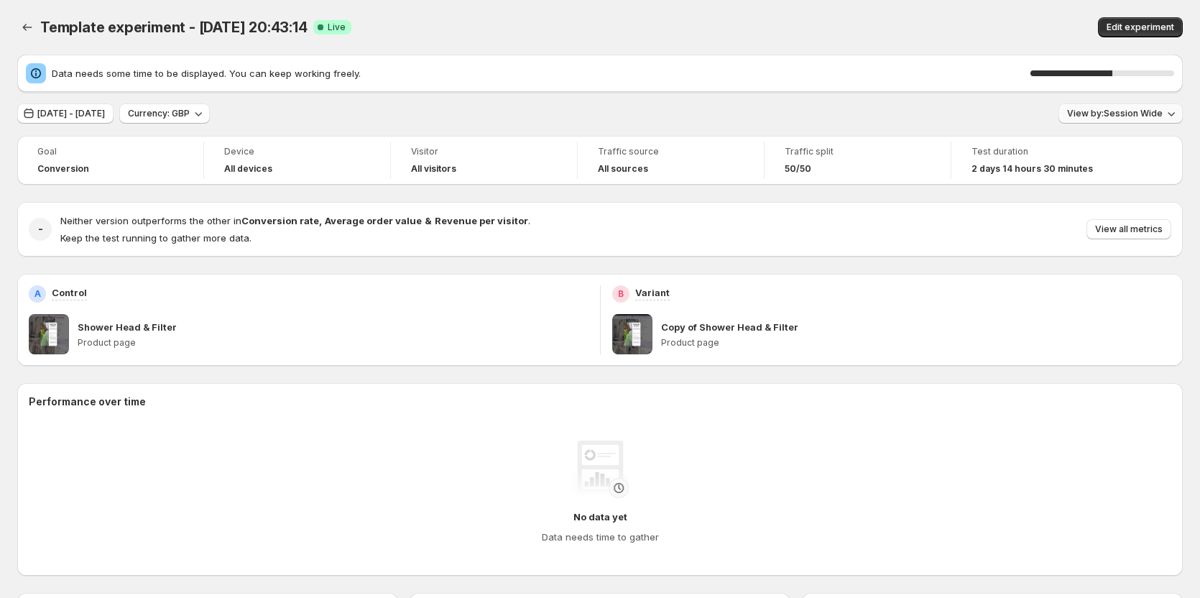
click at [1121, 118] on span "View by: Session Wide" at bounding box center [1115, 114] width 96 height 12
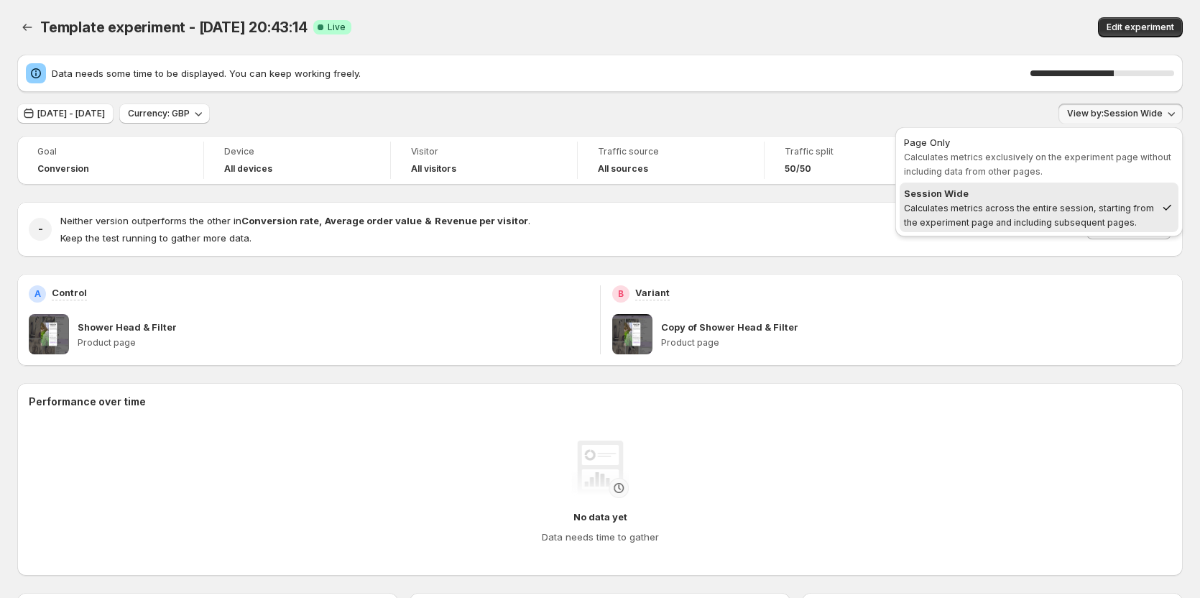
click at [1113, 111] on span "View by: Session Wide" at bounding box center [1115, 114] width 96 height 12
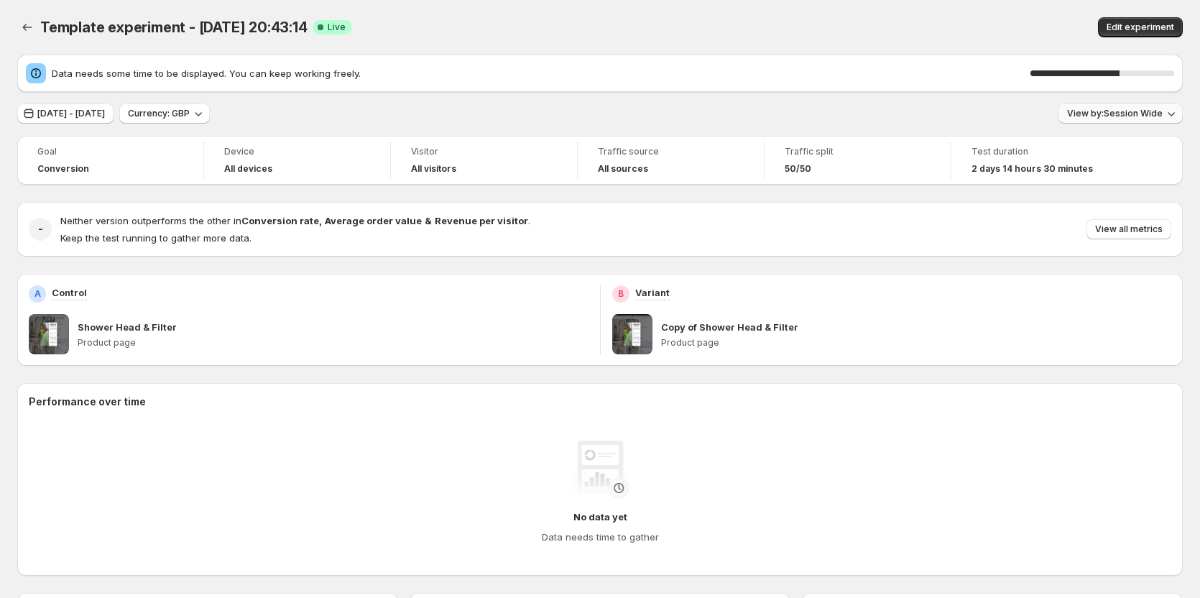
click at [1138, 114] on span "View by: Session Wide" at bounding box center [1115, 114] width 96 height 12
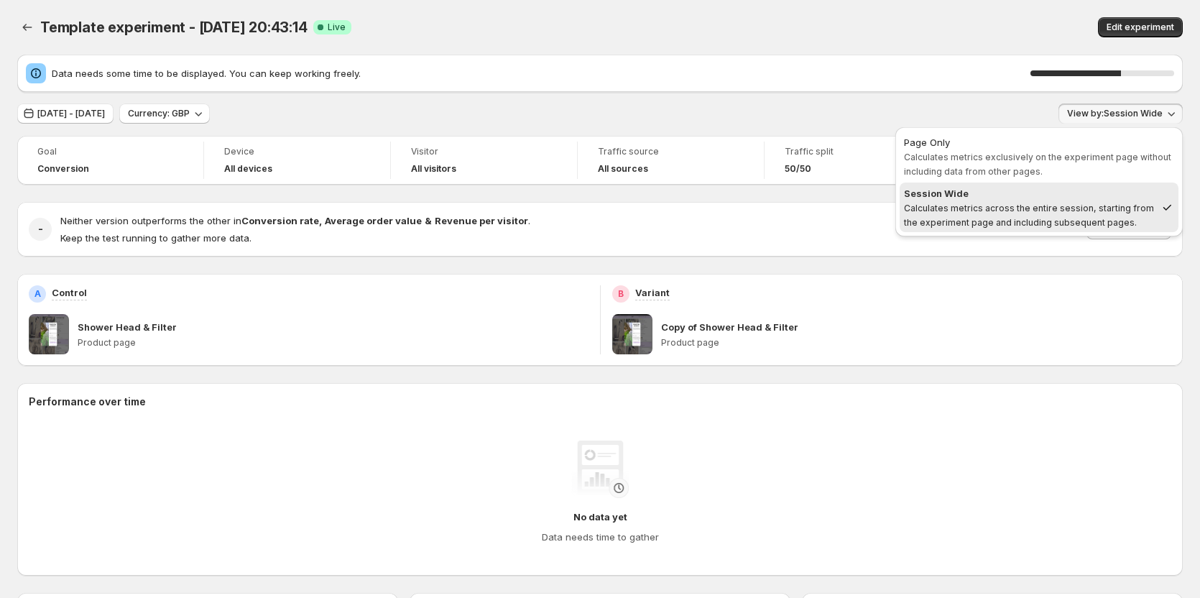
click at [1032, 111] on div "Aug 17, 2025 - Aug 20, 2025 Currency: GBP View by: Session Wide" at bounding box center [600, 114] width 1166 height 21
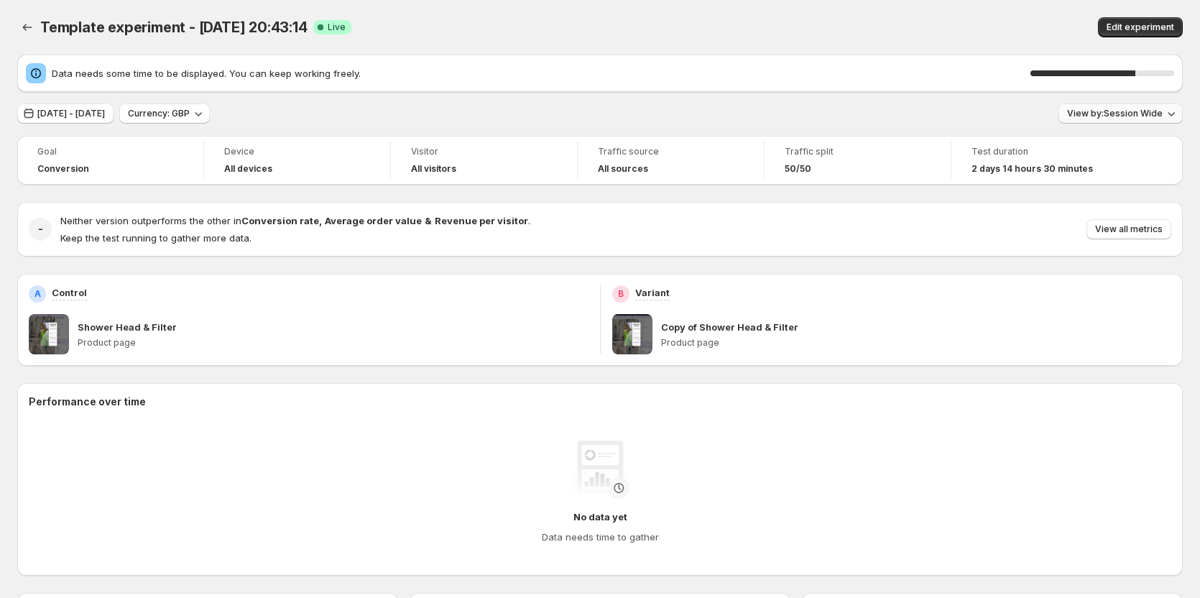
click at [1129, 119] on button "View by: Session Wide" at bounding box center [1121, 114] width 124 height 20
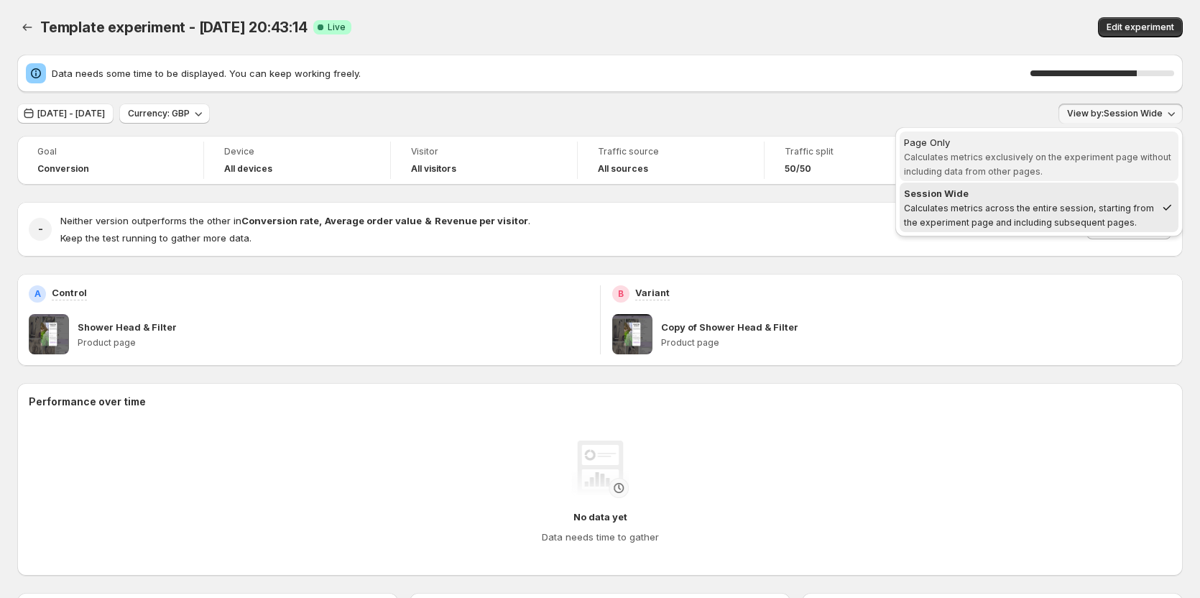
click at [1098, 142] on div "Page Only" at bounding box center [1039, 142] width 270 height 14
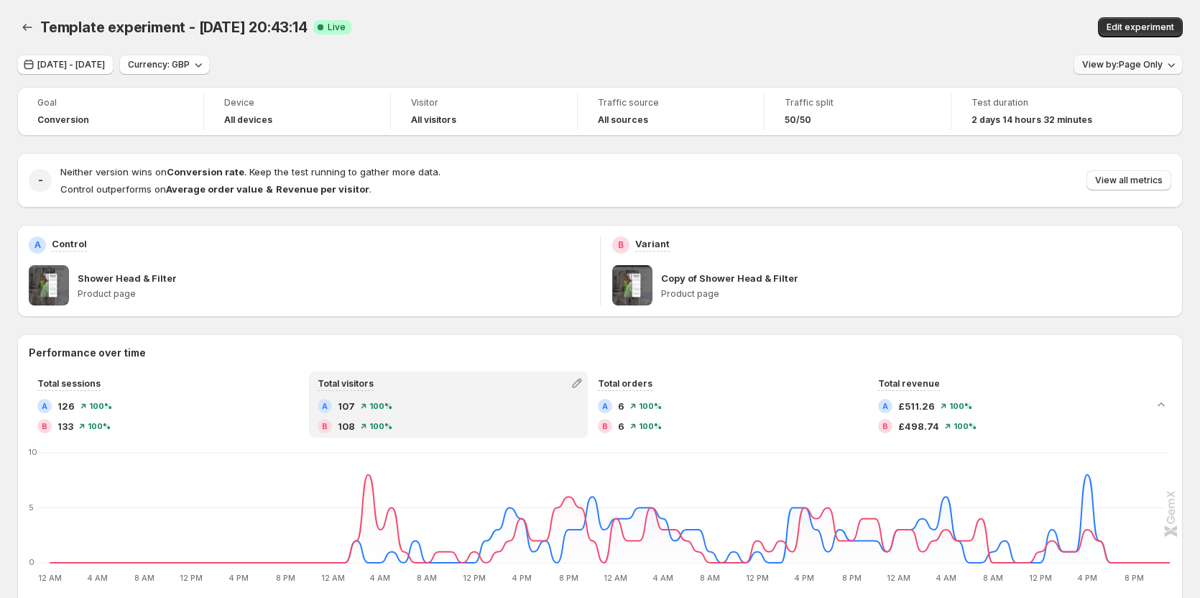
click at [1152, 71] on button "View by: Page Only" at bounding box center [1128, 65] width 109 height 20
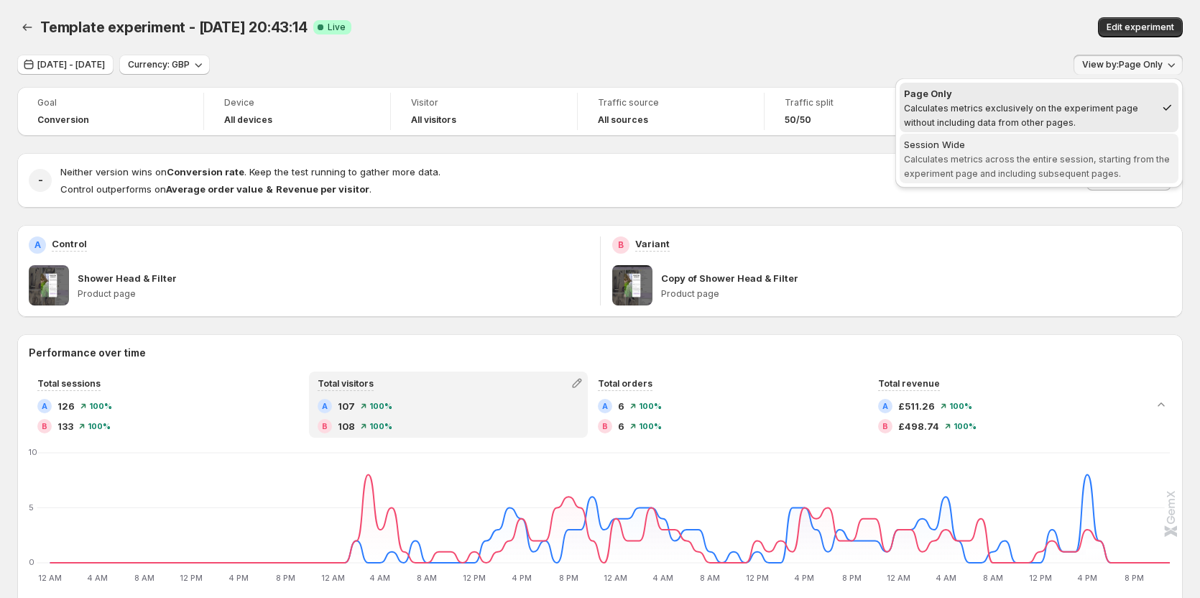
click at [1113, 159] on span "Calculates metrics across the entire session, starting from the experiment page…" at bounding box center [1037, 166] width 266 height 25
